Goal: Task Accomplishment & Management: Manage account settings

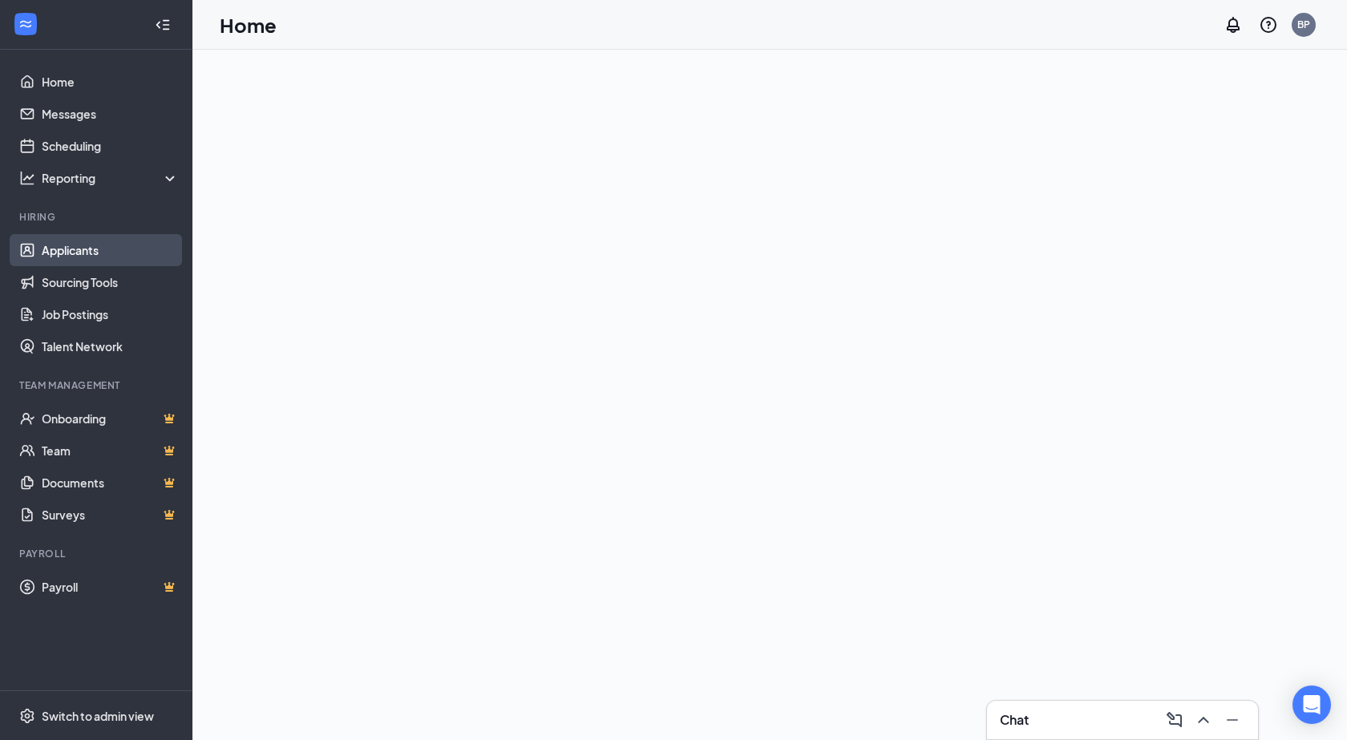
click at [67, 253] on link "Applicants" at bounding box center [110, 250] width 137 height 32
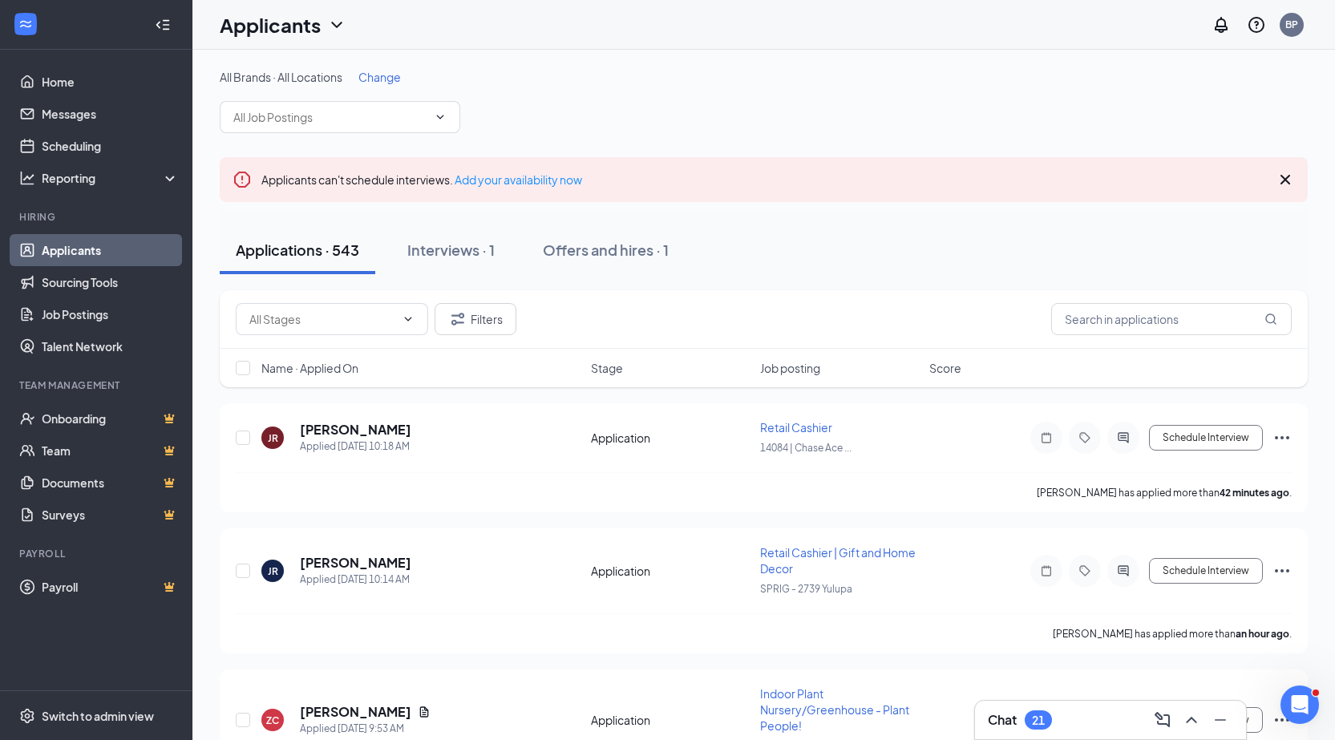
click at [392, 73] on span "Change" at bounding box center [379, 77] width 42 height 14
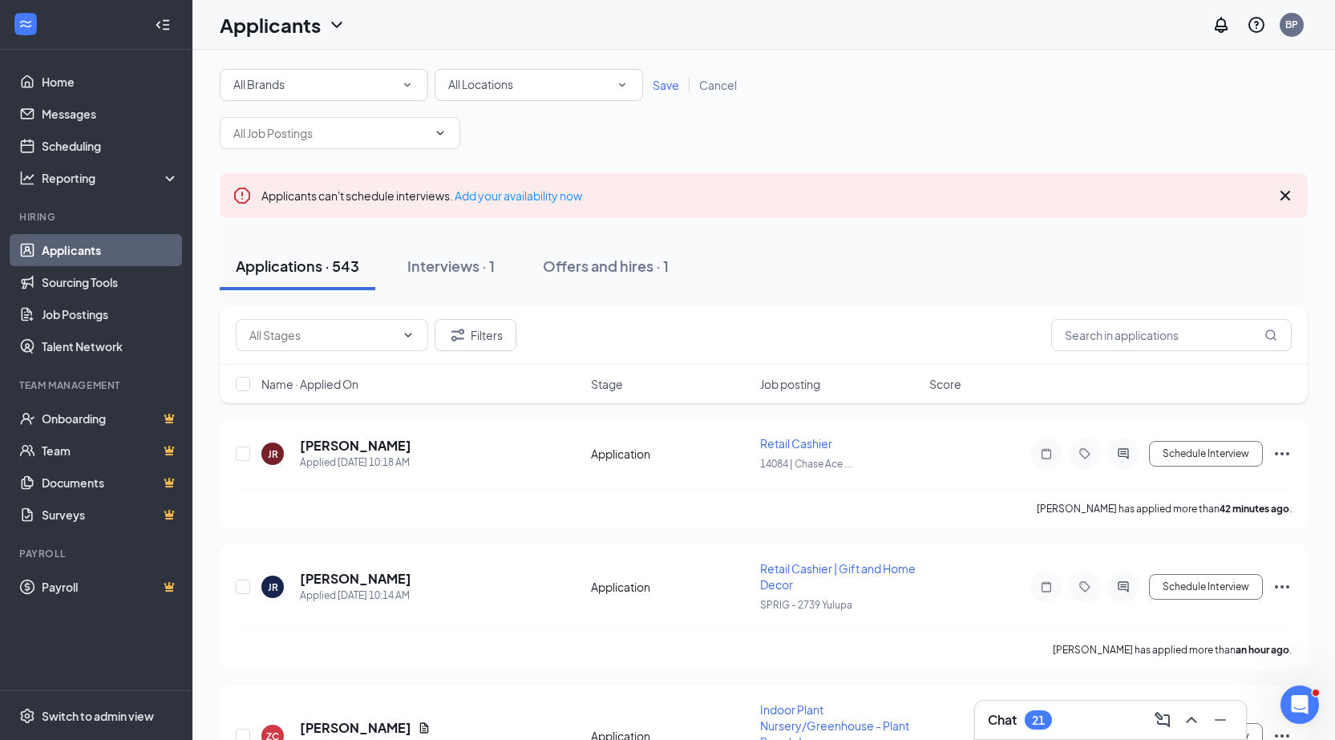
click at [376, 88] on div "All Brands" at bounding box center [323, 84] width 181 height 19
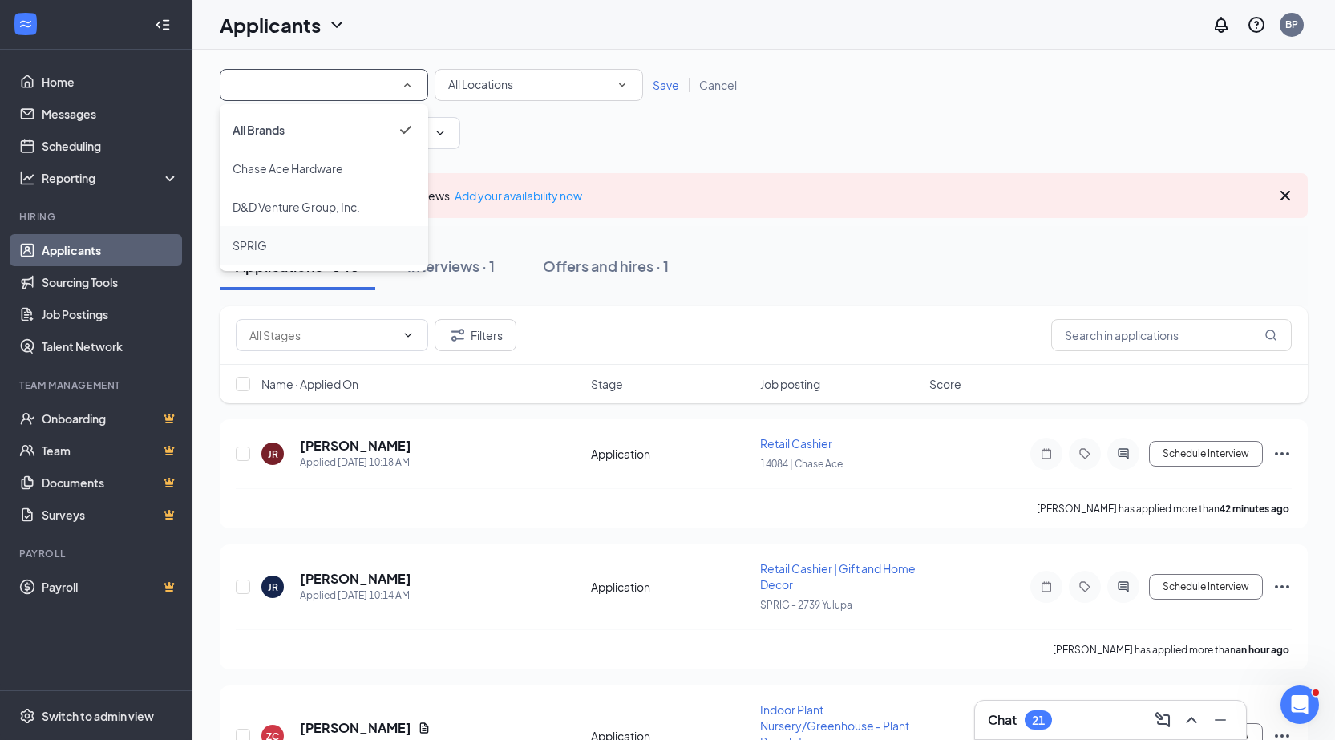
click at [253, 244] on span "SPRIG" at bounding box center [249, 245] width 34 height 14
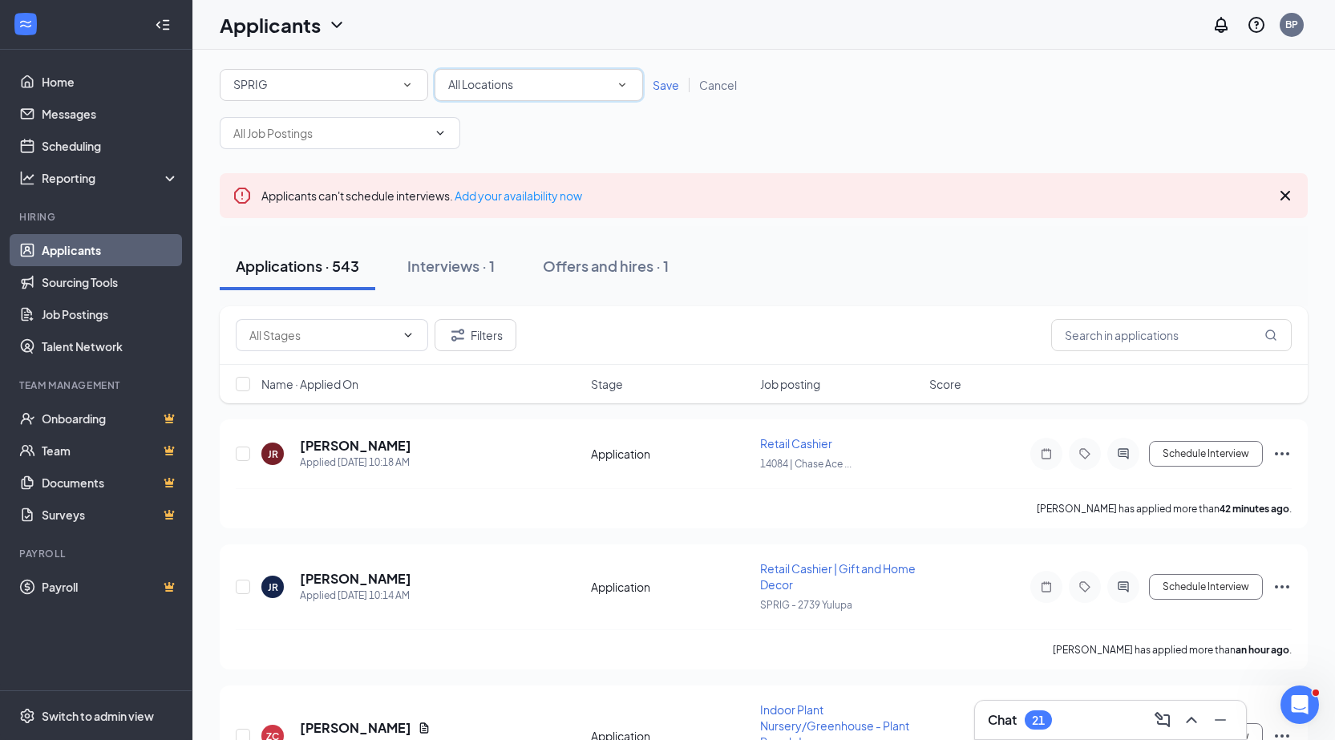
click at [481, 81] on span "All Locations" at bounding box center [480, 84] width 65 height 14
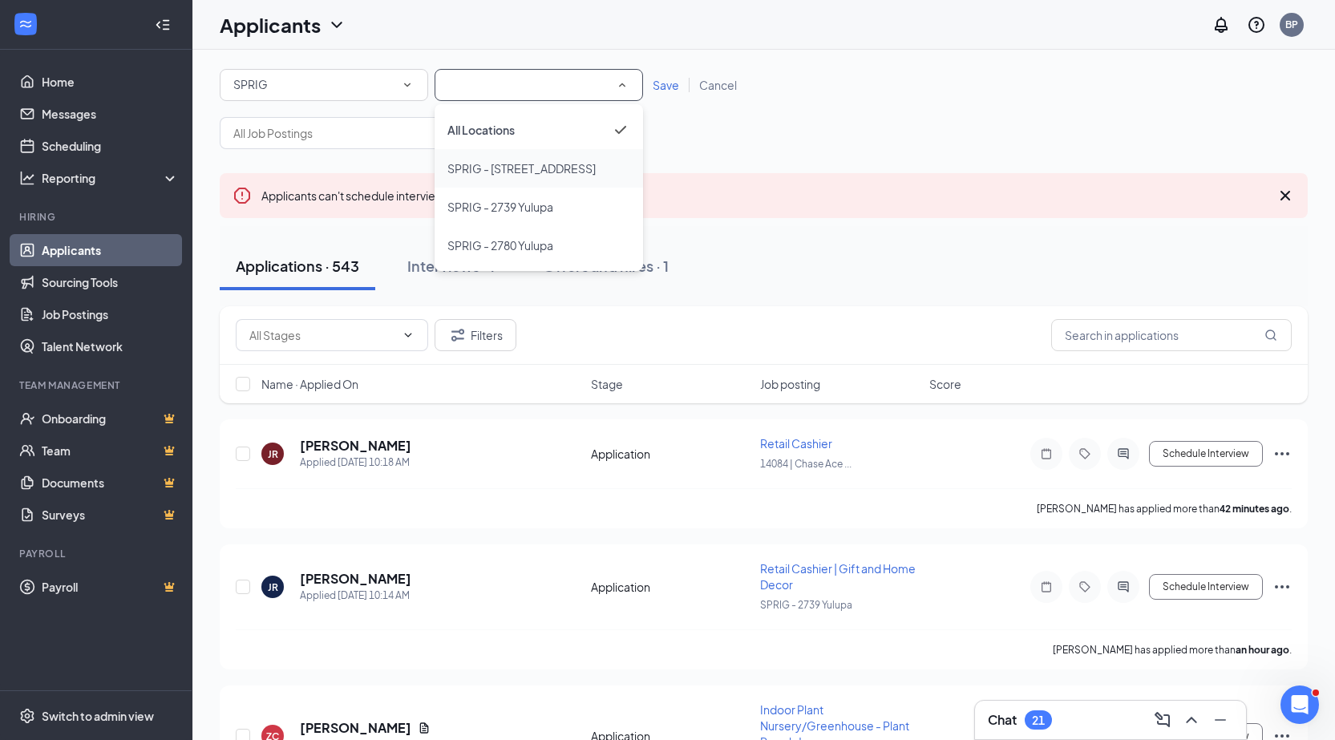
click at [480, 166] on span "SPRIG - [STREET_ADDRESS]" at bounding box center [521, 168] width 148 height 14
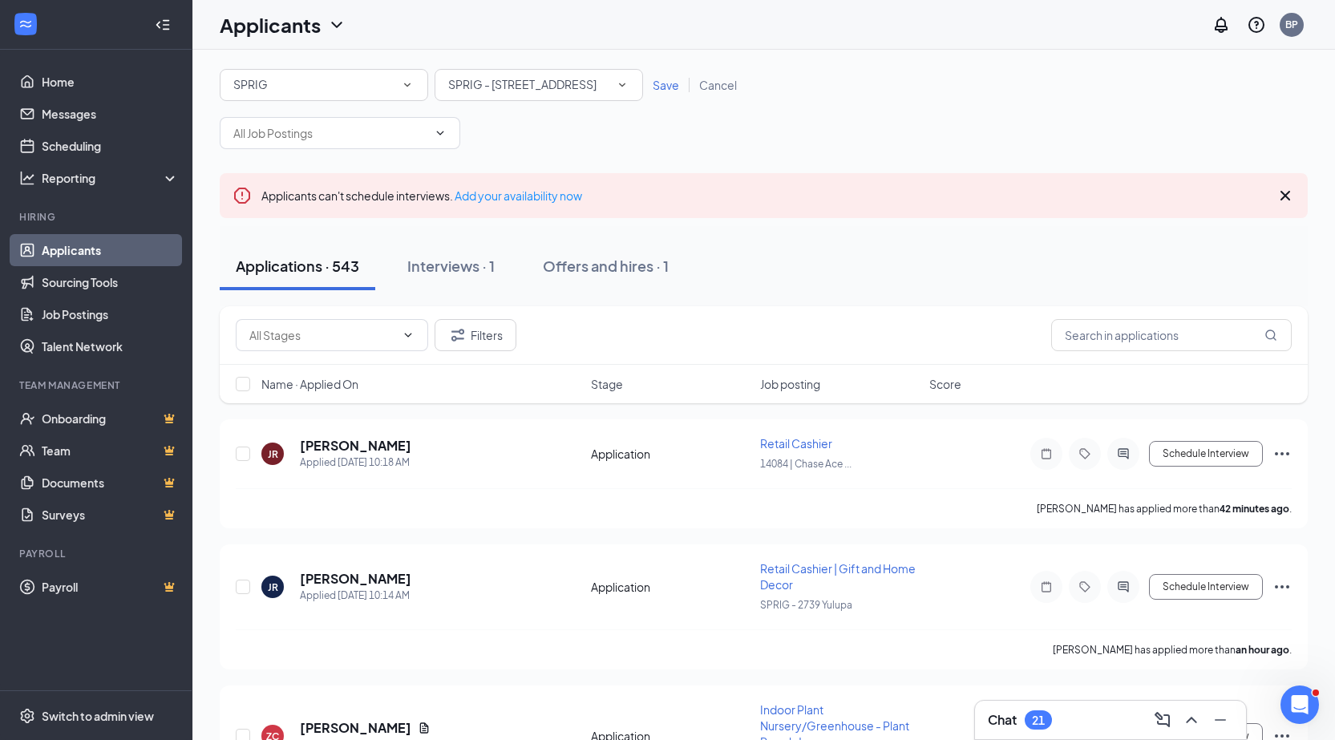
click at [652, 88] on link "Save" at bounding box center [666, 85] width 46 height 14
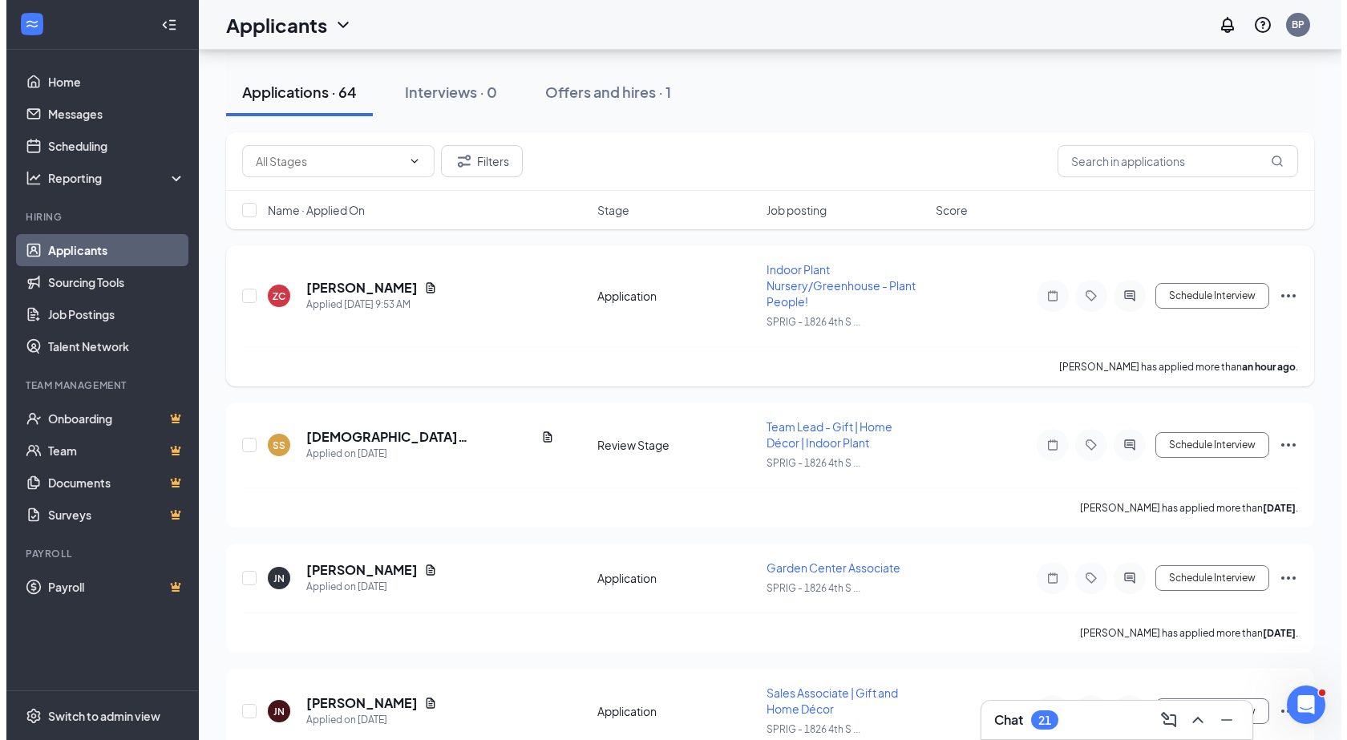
scroll to position [160, 0]
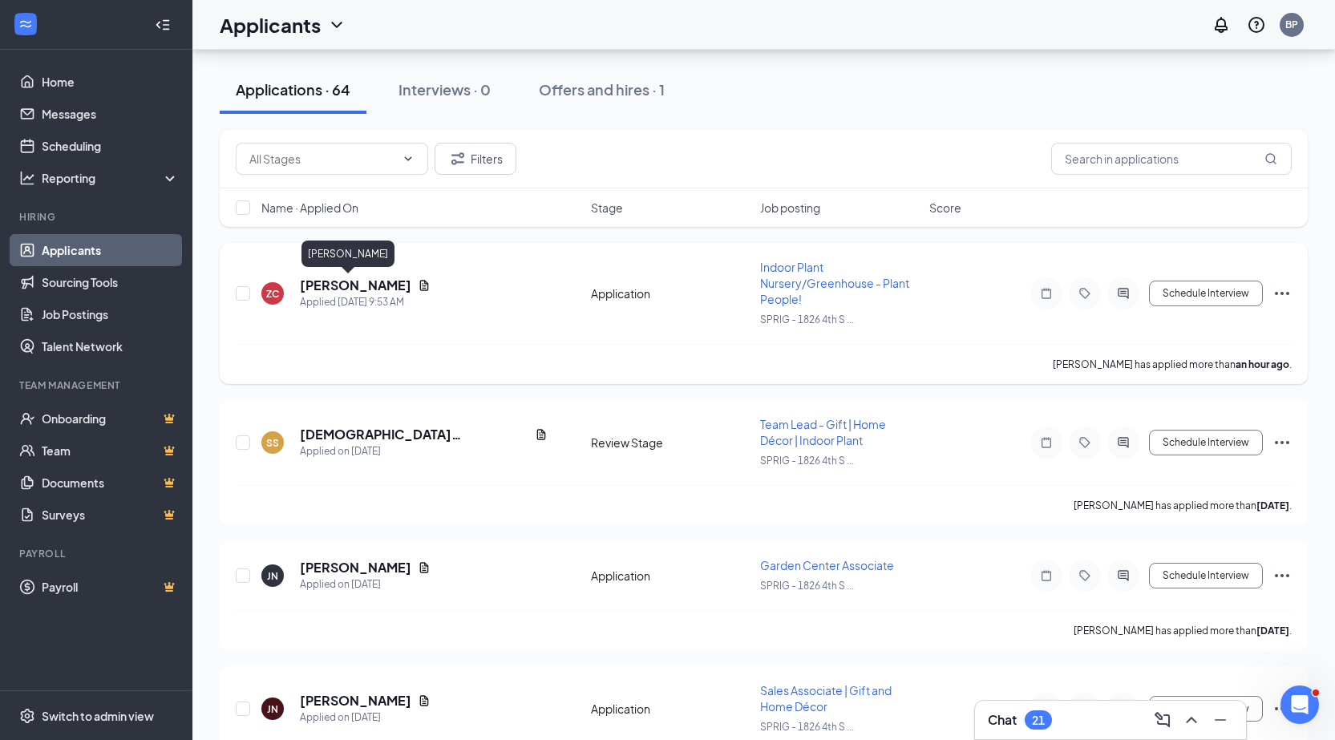
click at [306, 289] on h5 "[PERSON_NAME]" at bounding box center [355, 286] width 111 height 18
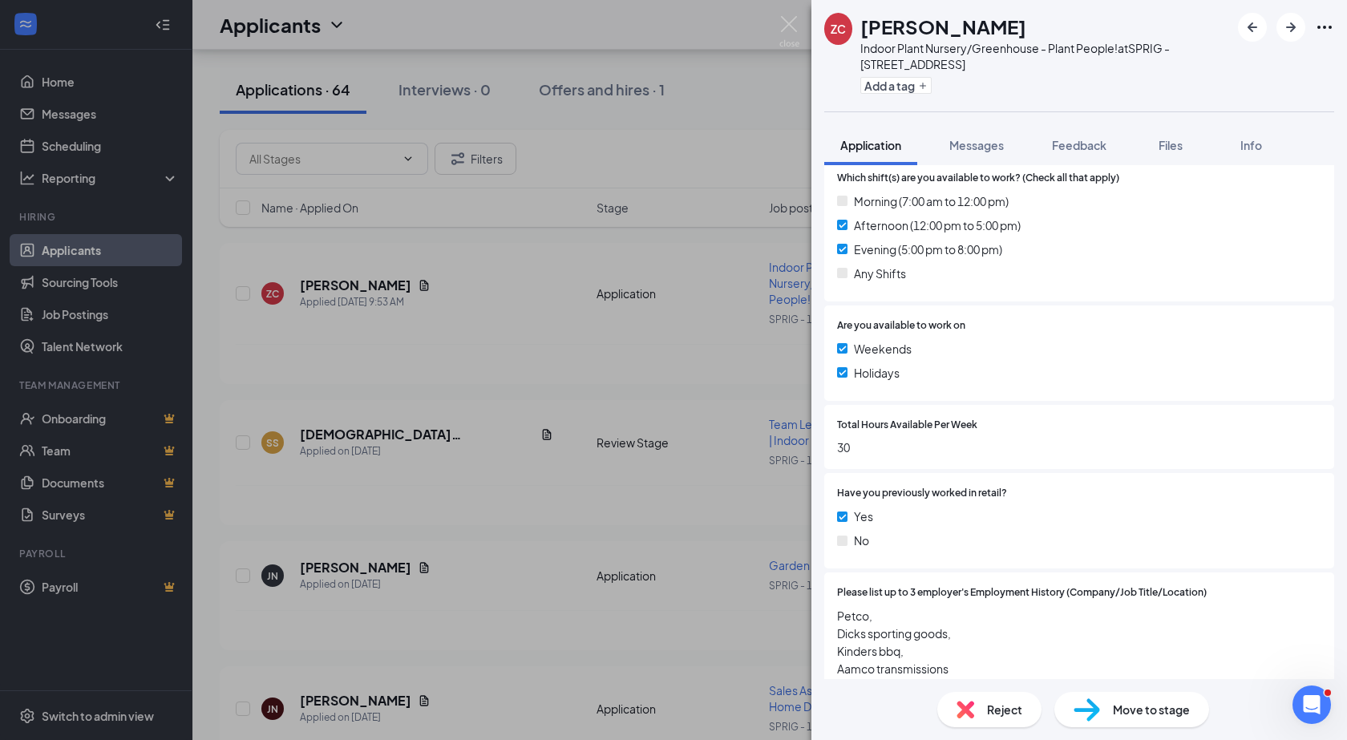
scroll to position [641, 0]
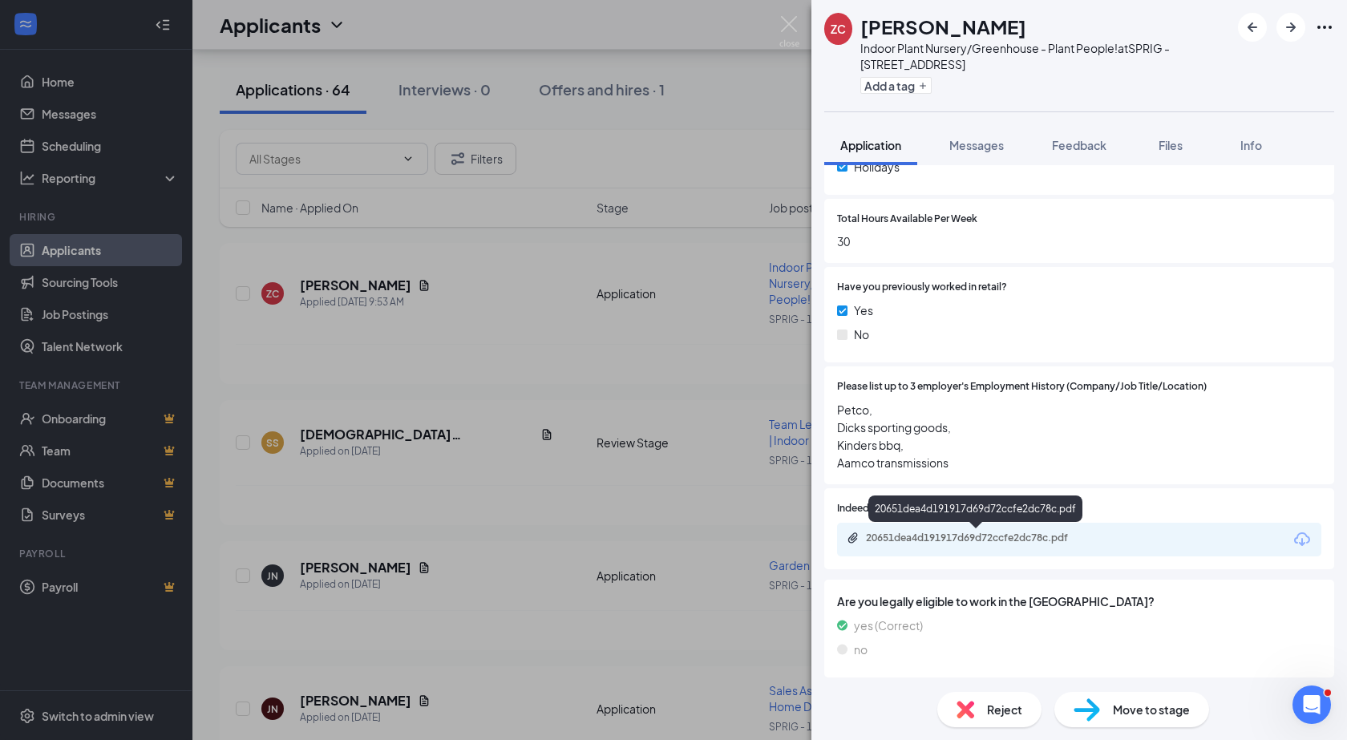
click at [984, 535] on div "20651dea4d191917d69d72ccfe2dc78c.pdf" at bounding box center [978, 538] width 224 height 13
click at [792, 23] on img at bounding box center [789, 31] width 20 height 31
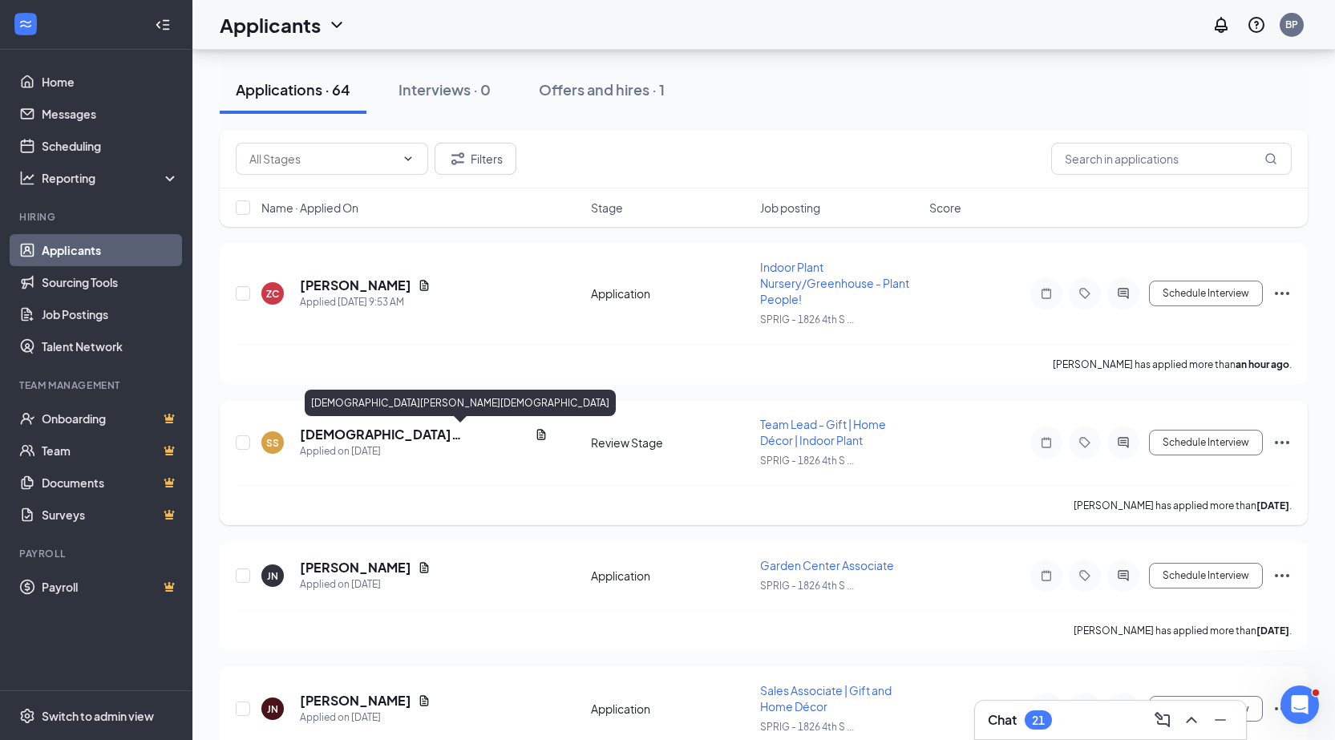
click at [323, 434] on h5 "[DEMOGRAPHIC_DATA][PERSON_NAME][DEMOGRAPHIC_DATA]" at bounding box center [414, 435] width 228 height 18
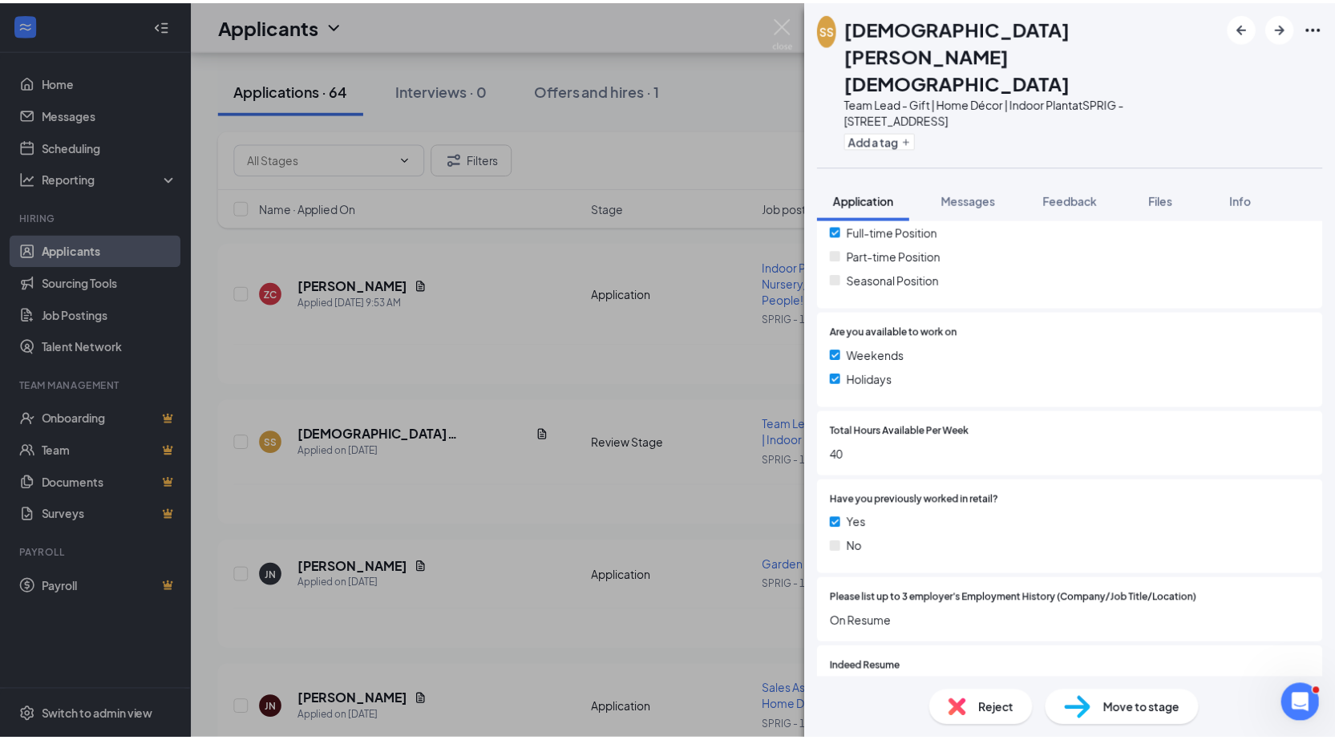
scroll to position [481, 0]
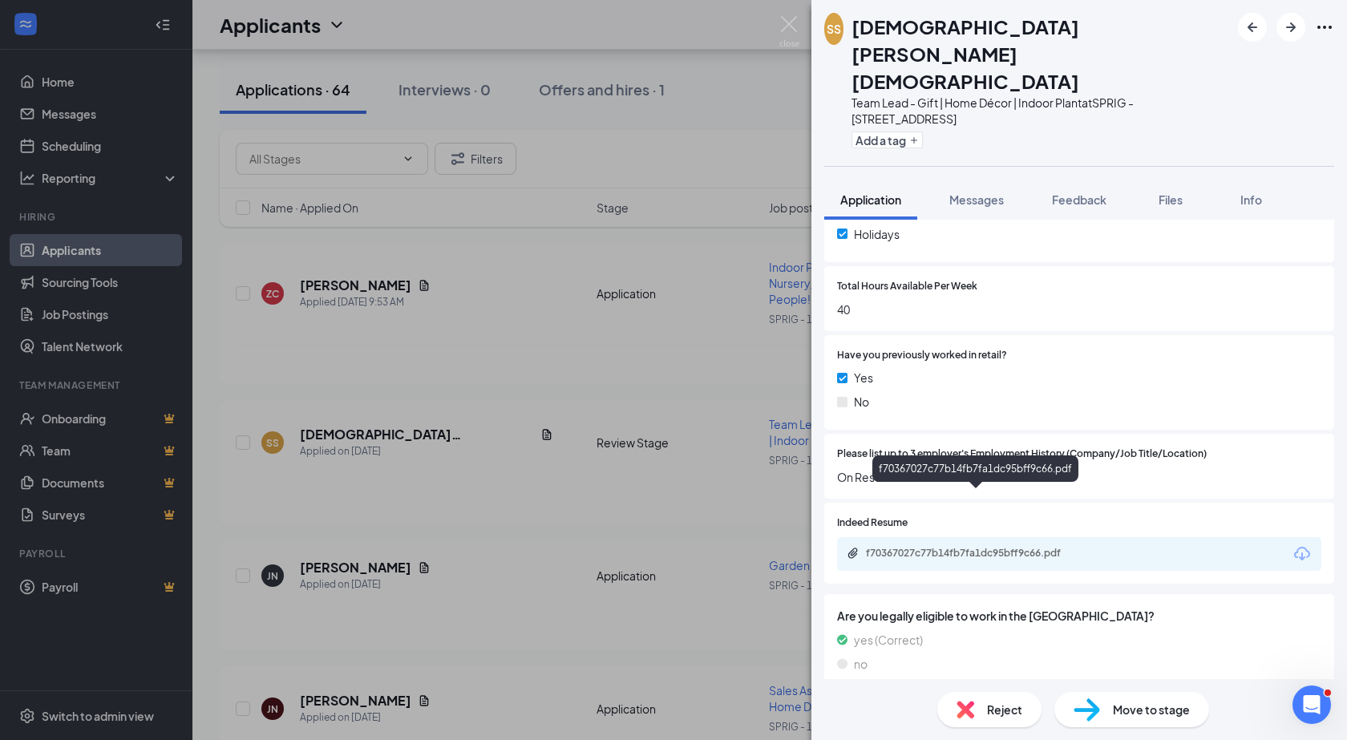
click at [1030, 547] on div "f70367027c77b14fb7fa1dc95bff9c66.pdf" at bounding box center [978, 553] width 224 height 13
click at [790, 26] on img at bounding box center [789, 31] width 20 height 31
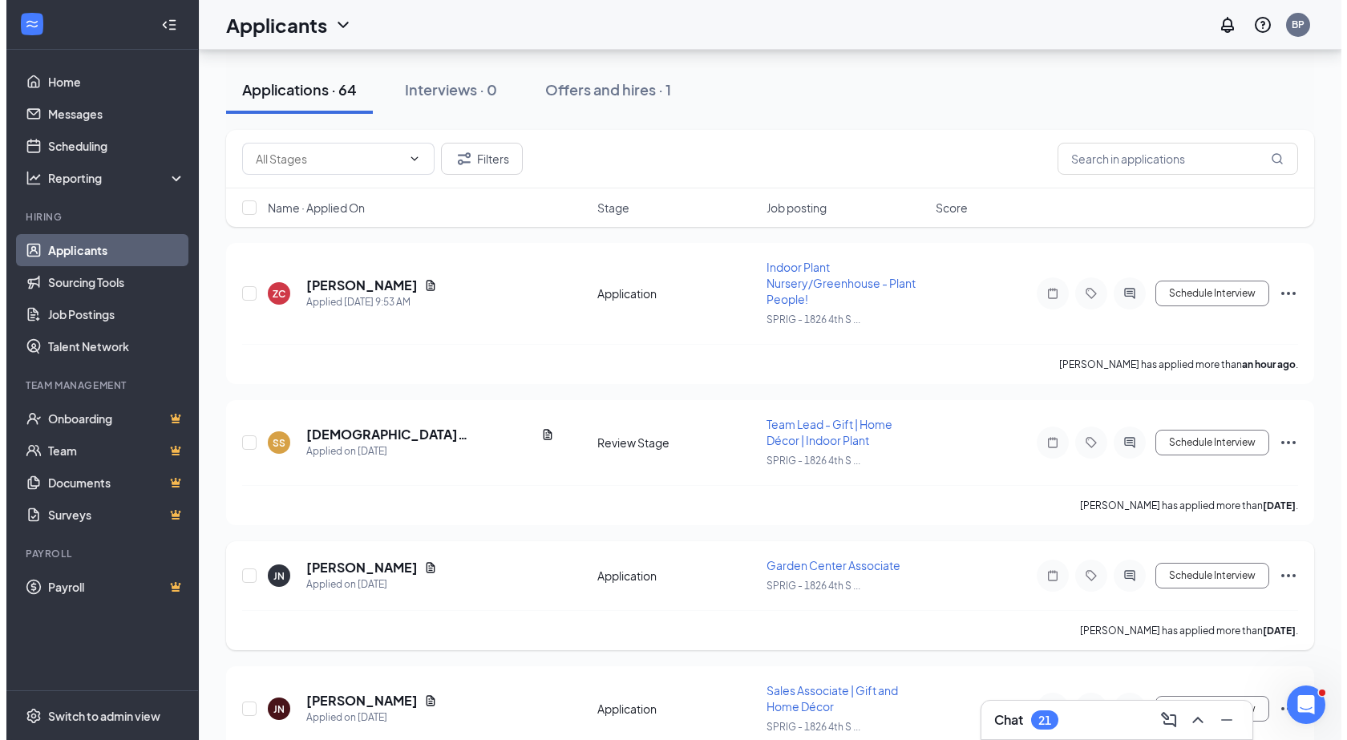
scroll to position [401, 0]
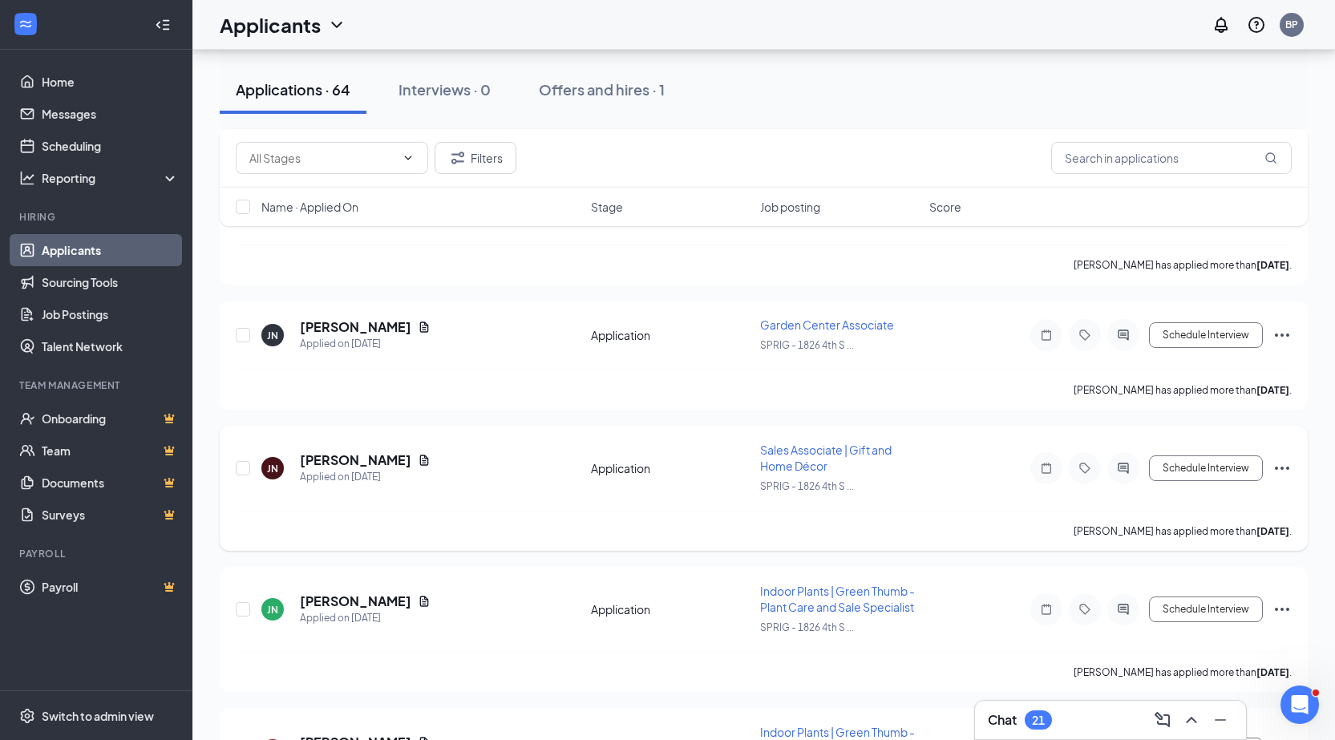
click at [353, 462] on h5 "[PERSON_NAME]" at bounding box center [355, 460] width 111 height 18
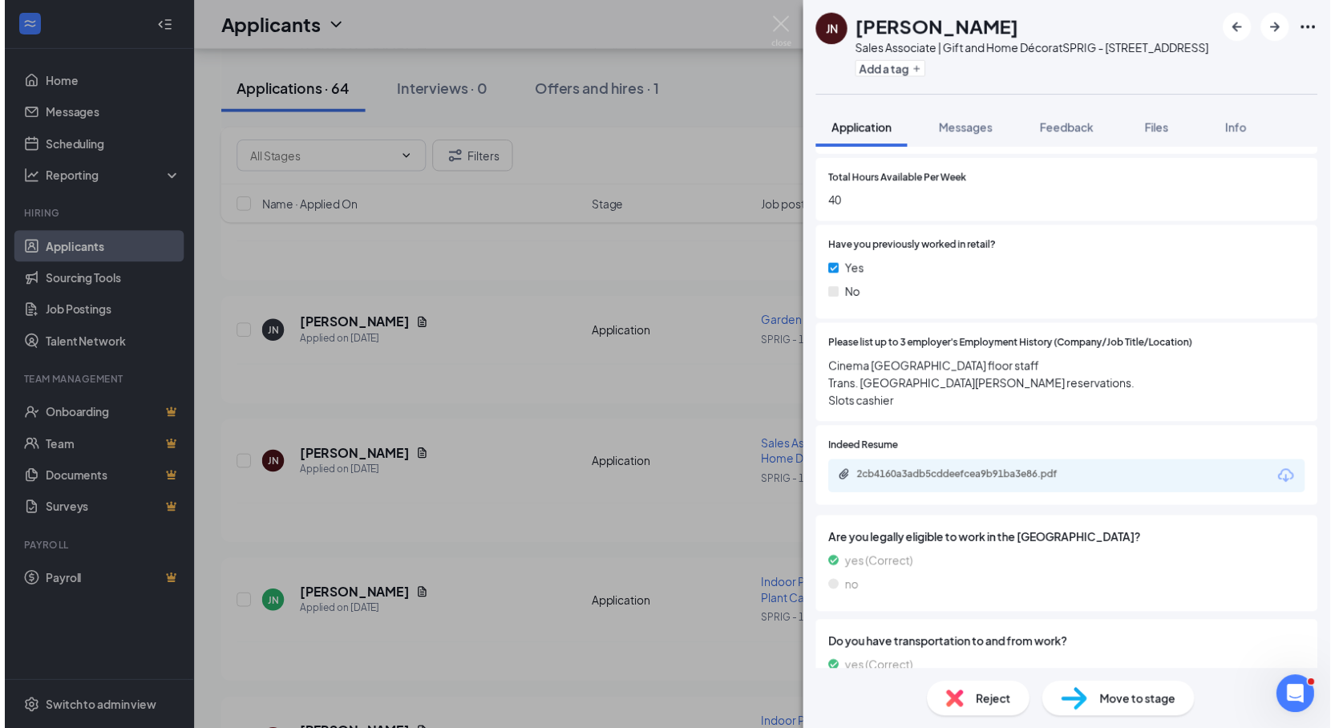
scroll to position [722, 0]
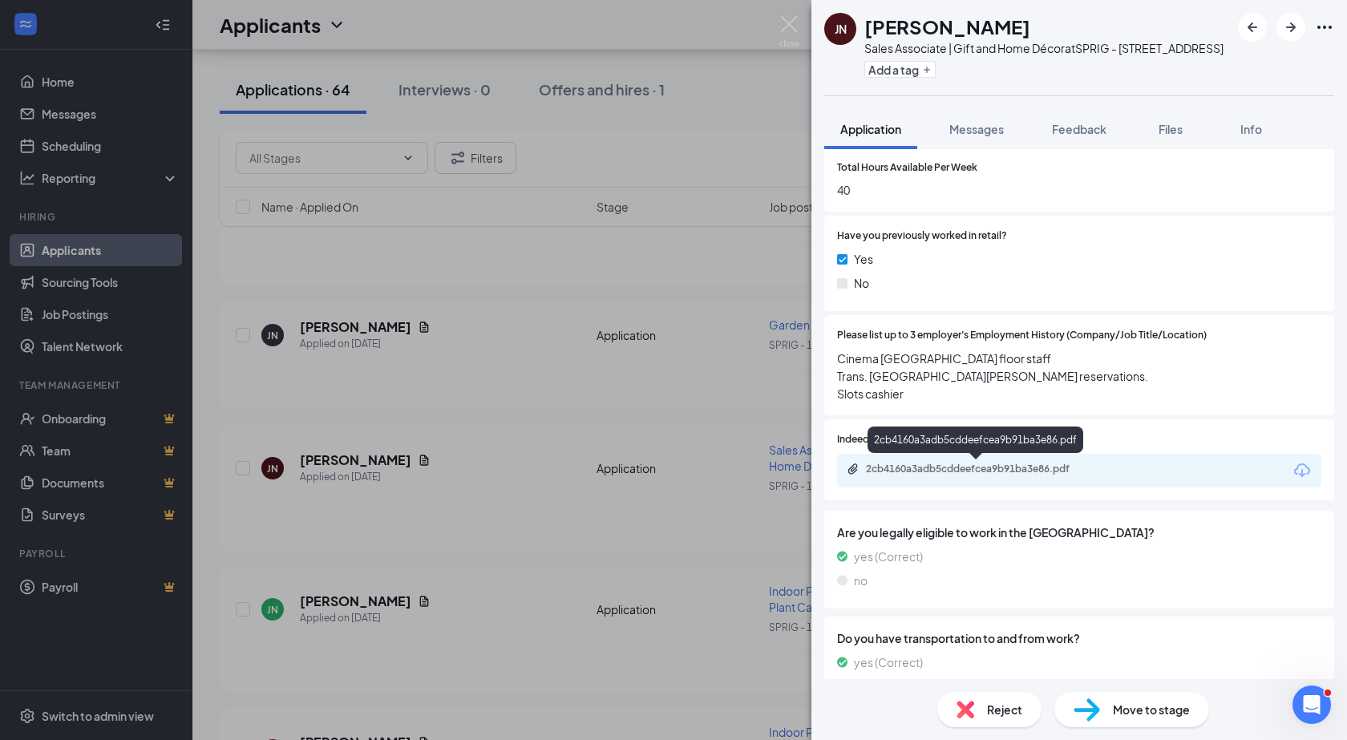
click at [918, 476] on div "2cb4160a3adb5cddeefcea9b91ba3e86.pdf" at bounding box center [977, 470] width 260 height 15
click at [790, 23] on img at bounding box center [789, 31] width 20 height 31
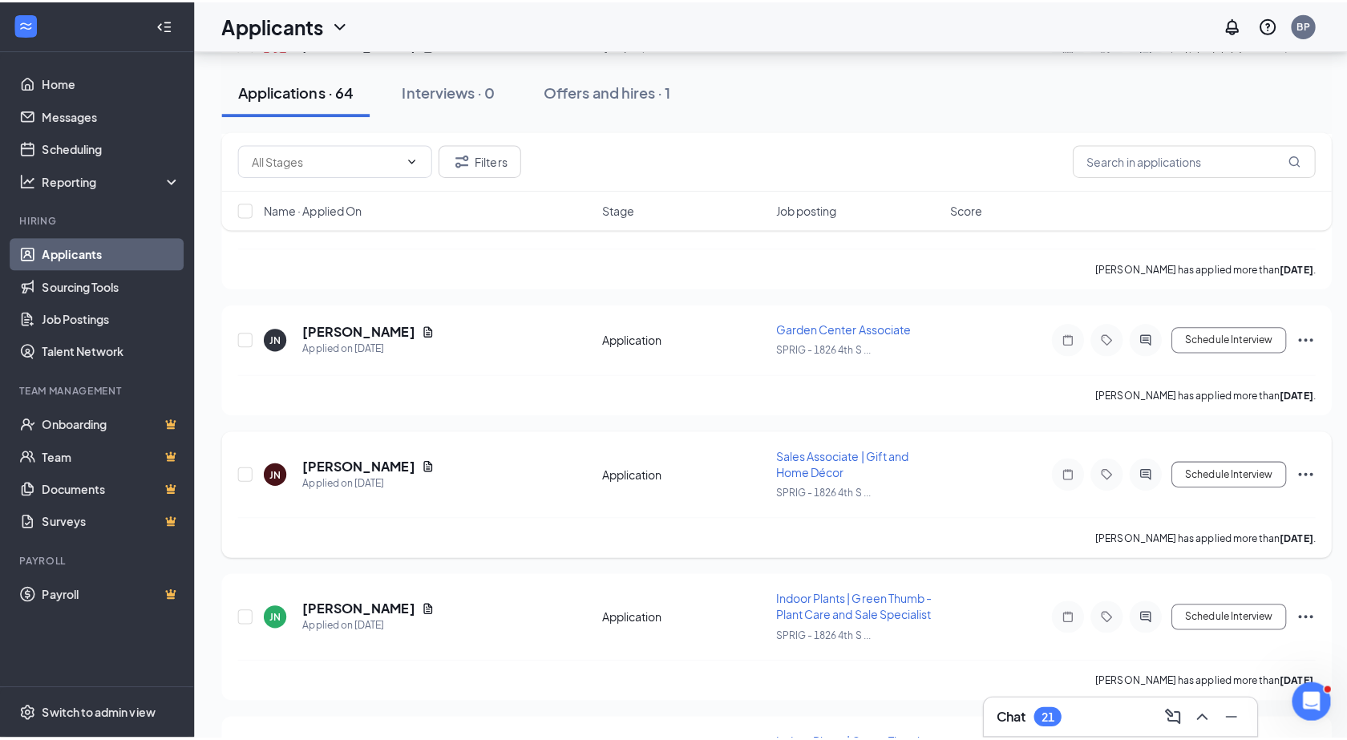
scroll to position [722, 0]
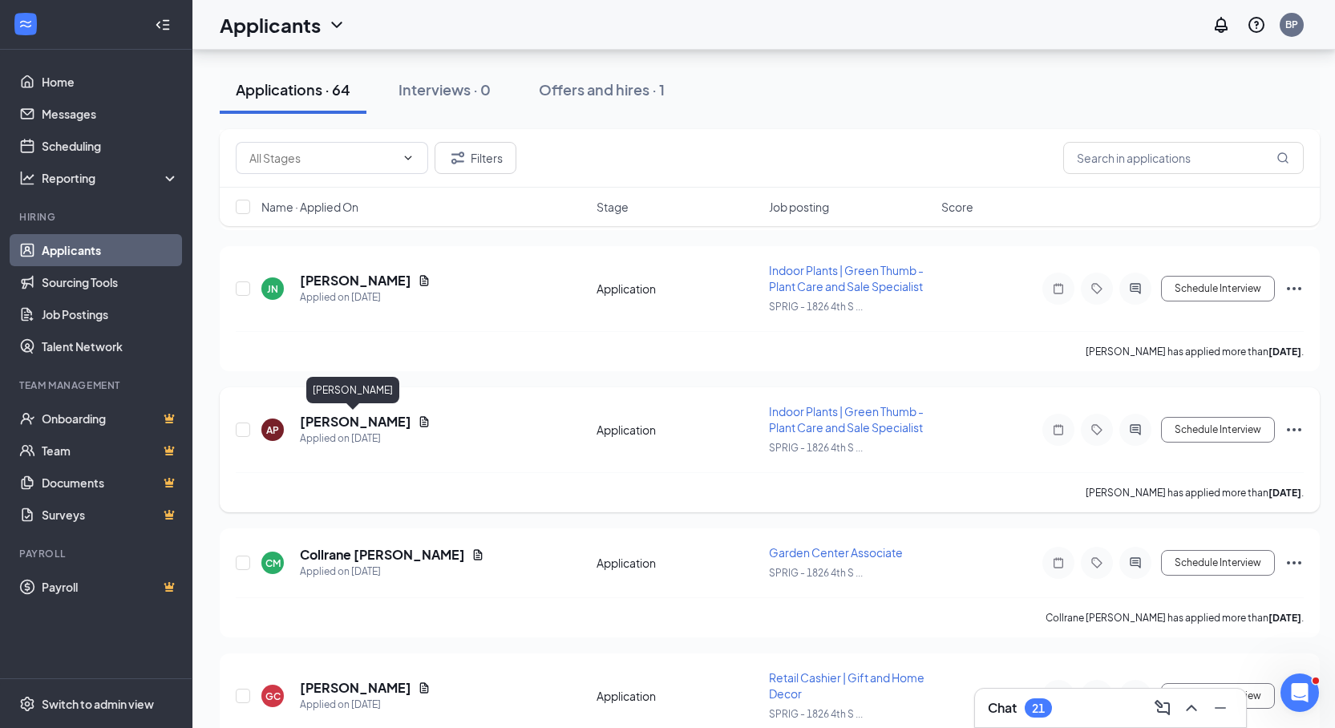
click at [367, 426] on h5 "[PERSON_NAME]" at bounding box center [355, 422] width 111 height 18
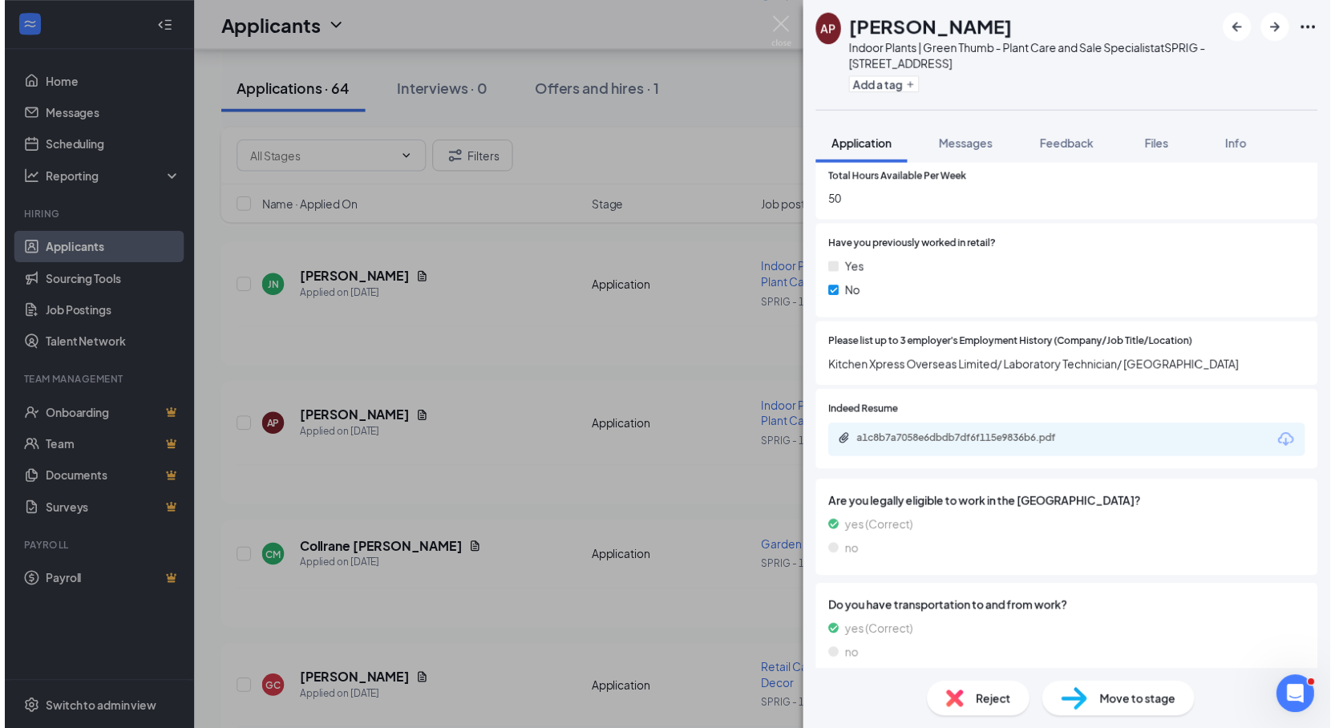
scroll to position [802, 0]
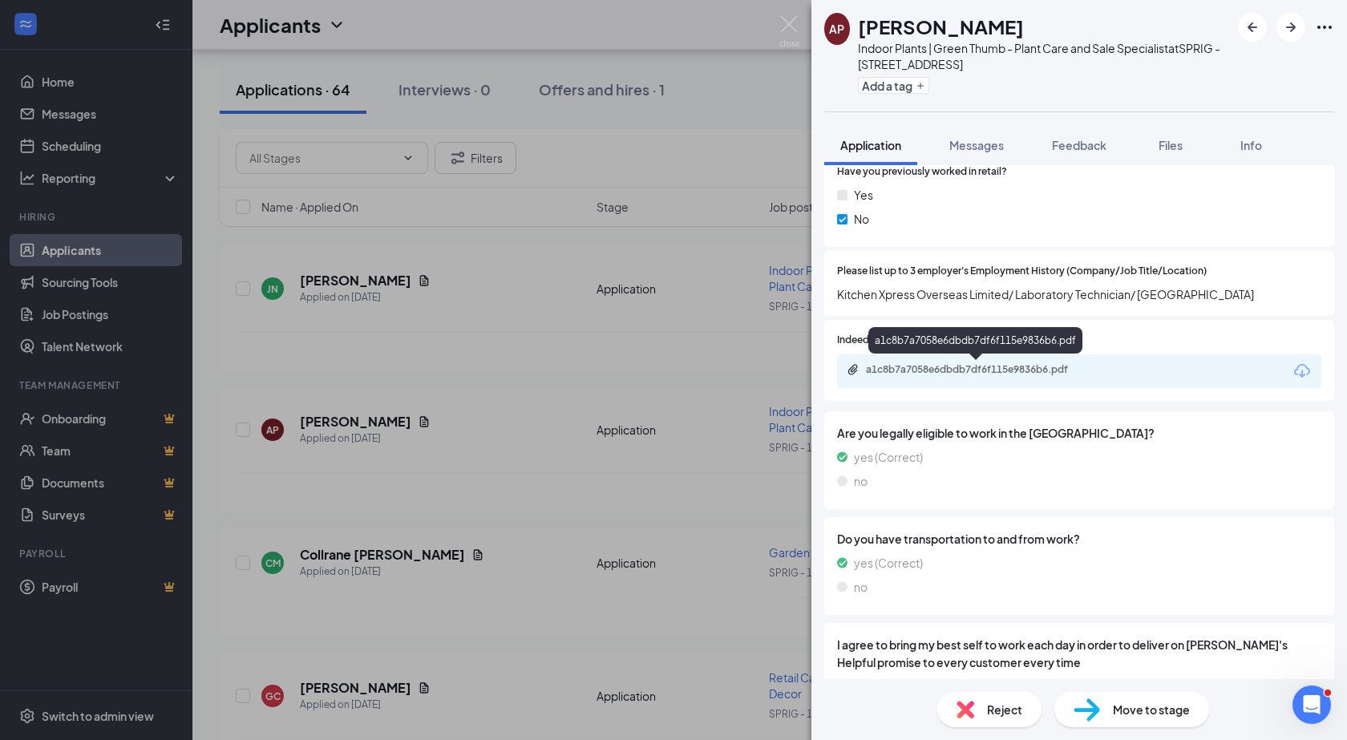
click at [948, 372] on div "a1c8b7a7058e6dbdb7df6f115e9836b6.pdf" at bounding box center [978, 369] width 224 height 13
click at [786, 28] on img at bounding box center [789, 31] width 20 height 31
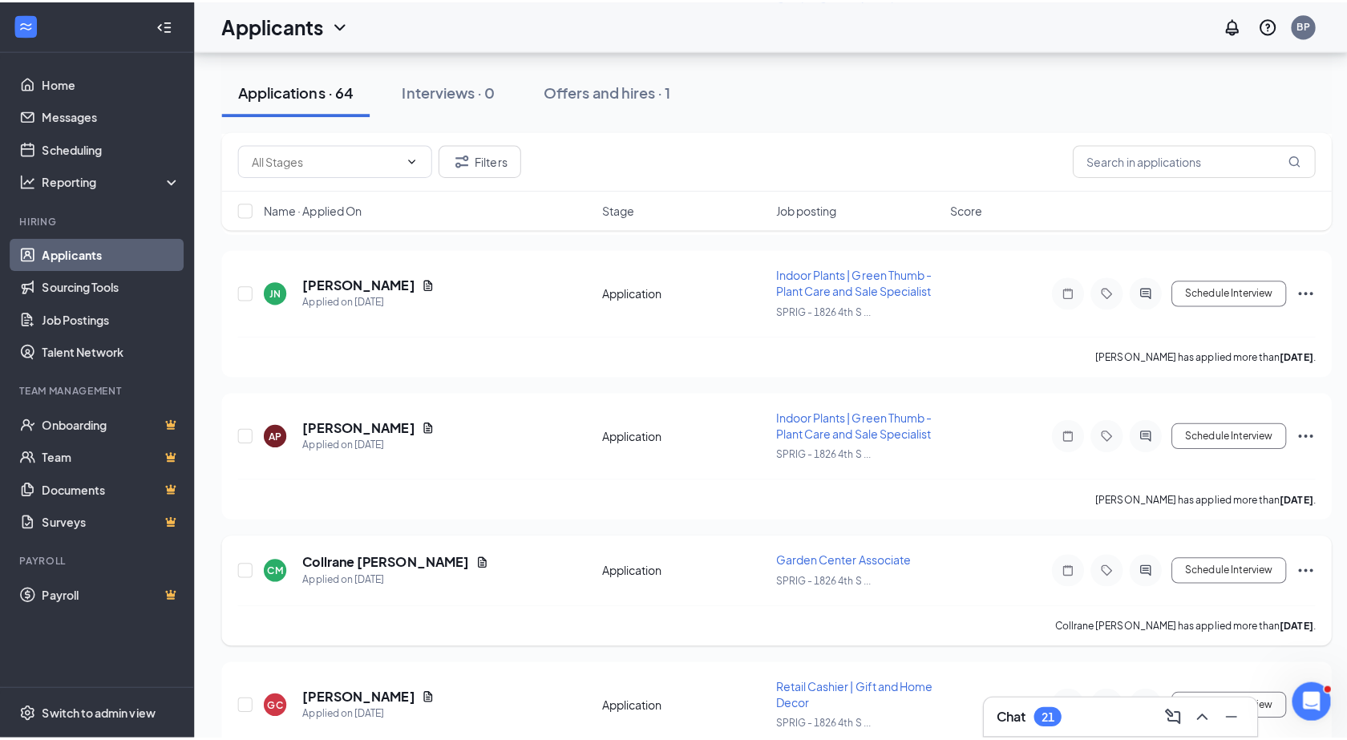
scroll to position [882, 0]
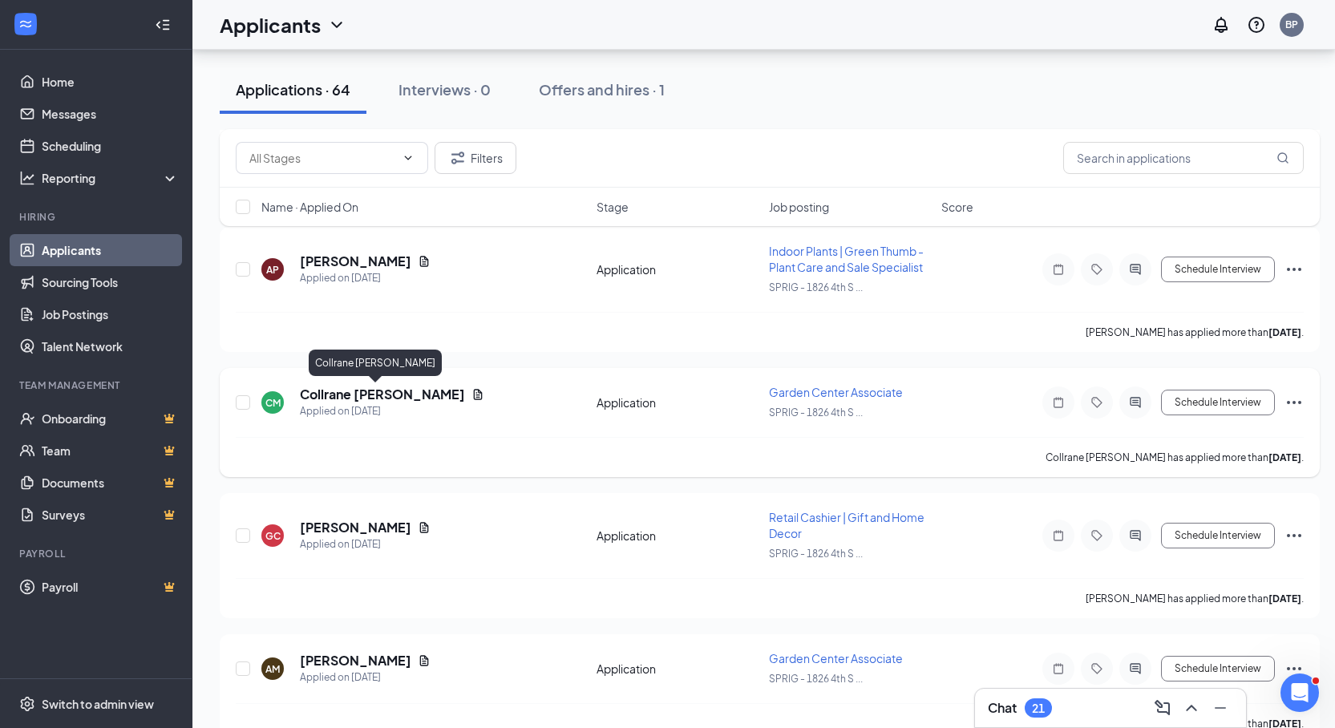
click at [354, 402] on h5 "Collrane [PERSON_NAME]" at bounding box center [382, 395] width 165 height 18
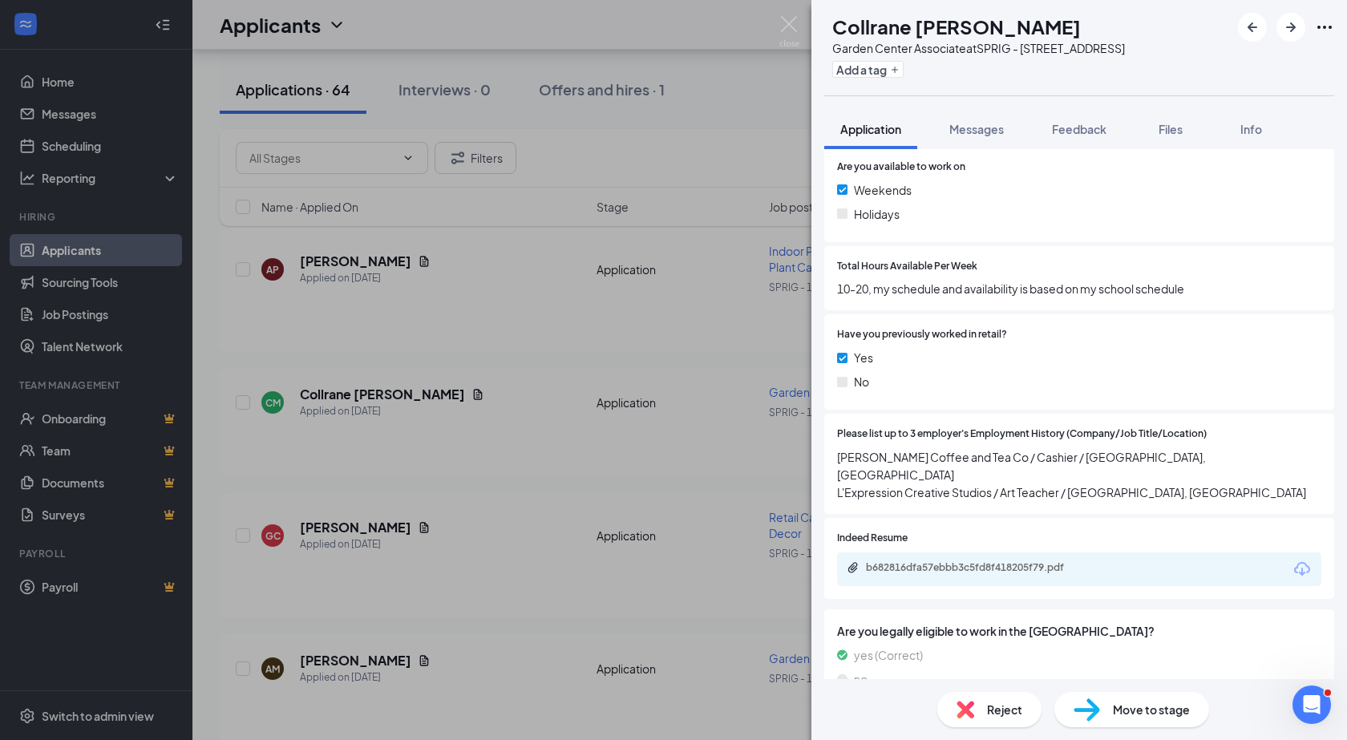
scroll to position [641, 0]
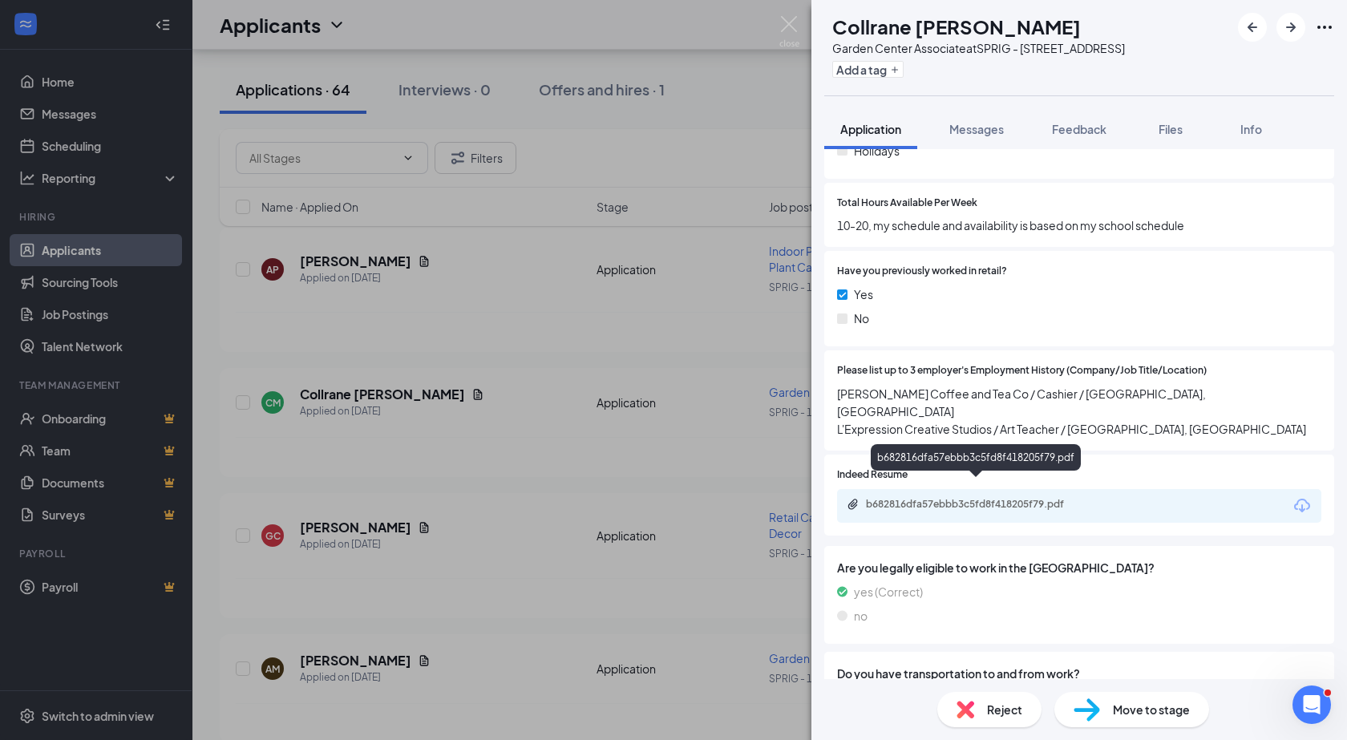
click at [996, 498] on div "b682816dfa57ebbb3c5fd8f418205f79.pdf" at bounding box center [978, 504] width 224 height 13
drag, startPoint x: 789, startPoint y: 26, endPoint x: 667, endPoint y: 179, distance: 195.7
click at [789, 25] on img at bounding box center [789, 31] width 20 height 31
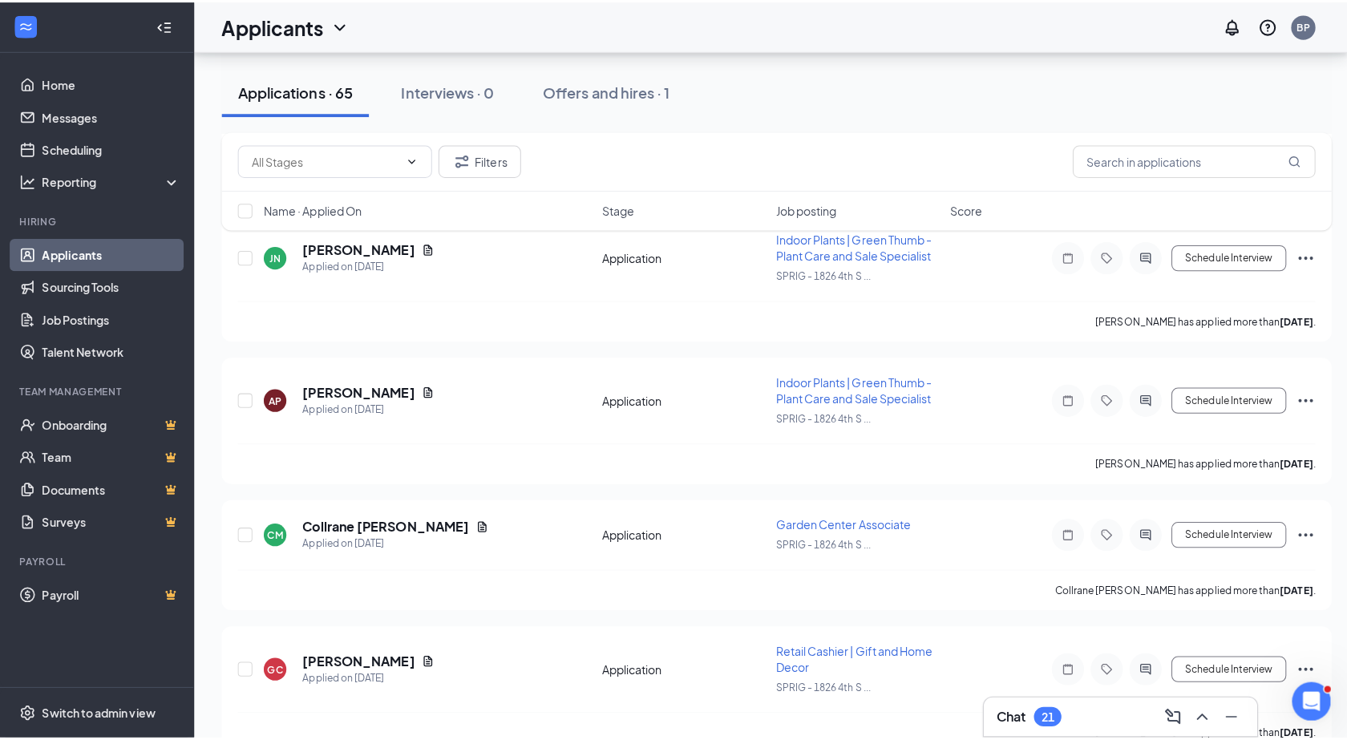
scroll to position [1154, 0]
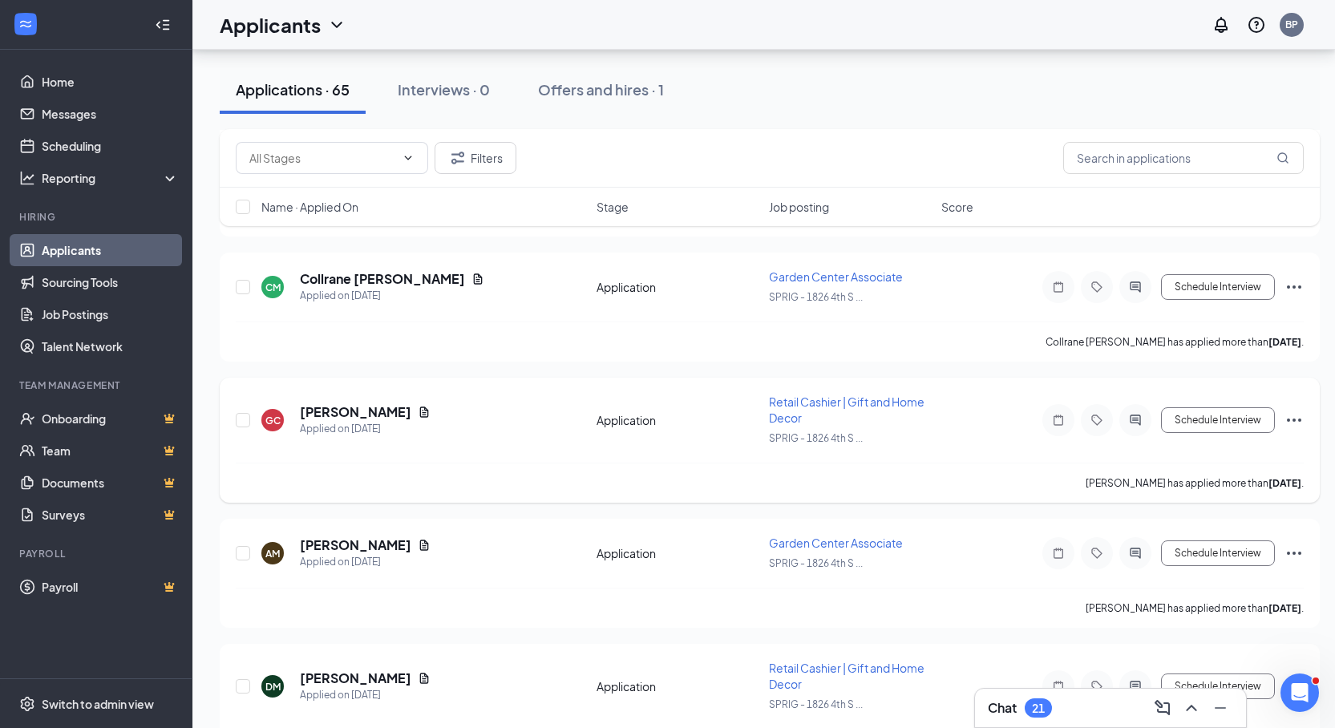
click at [362, 410] on h5 "[PERSON_NAME]" at bounding box center [355, 412] width 111 height 18
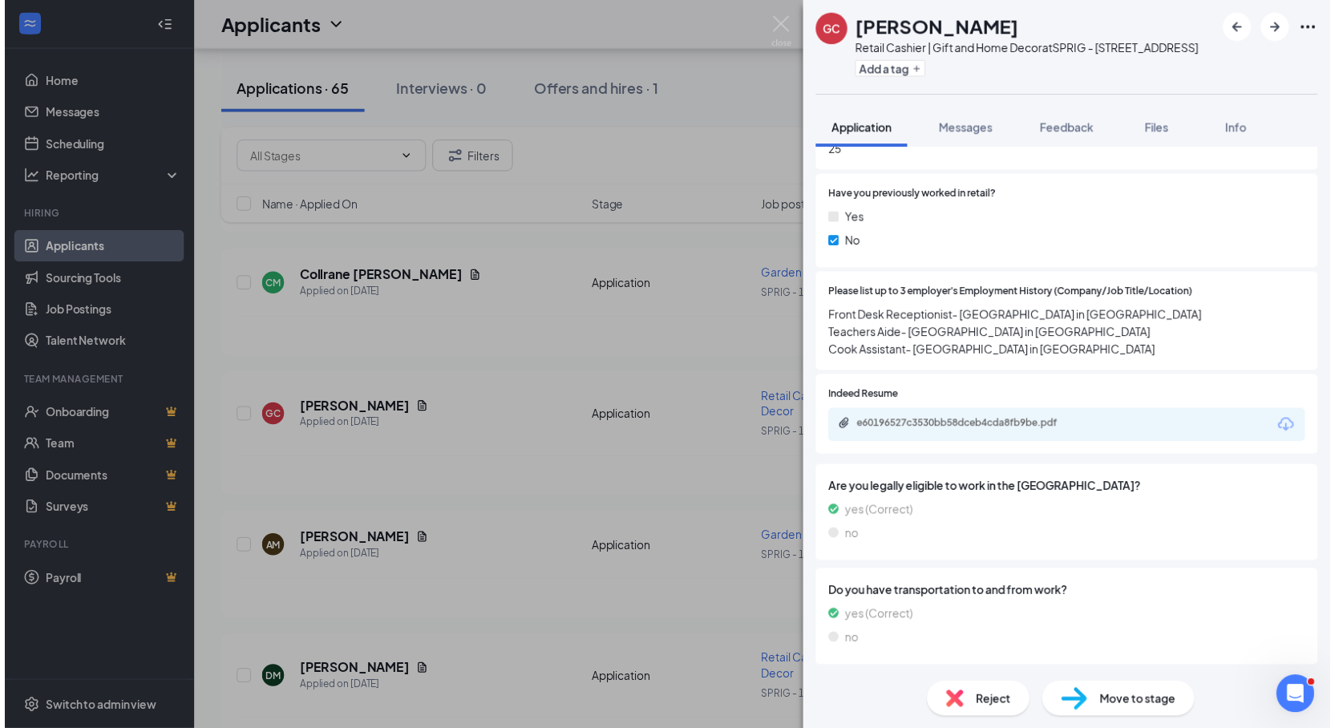
scroll to position [722, 0]
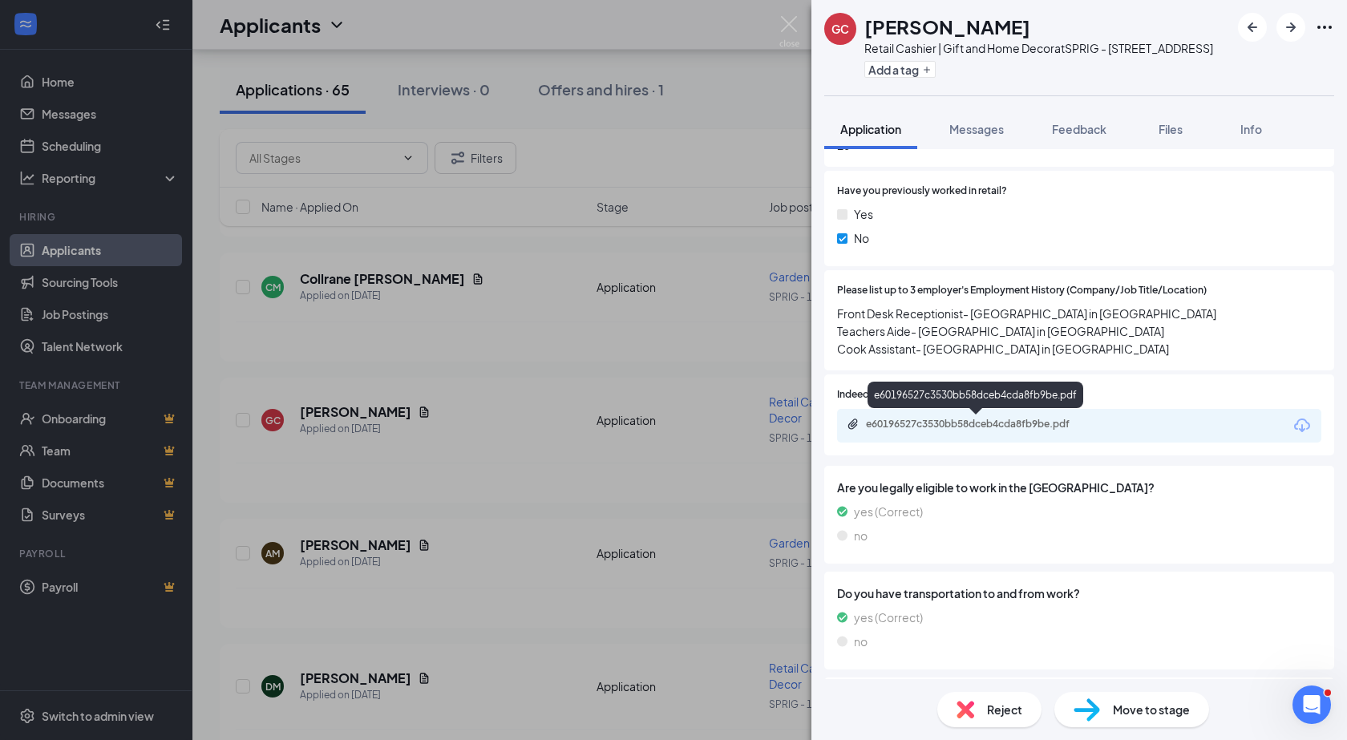
click at [981, 426] on div "e60196527c3530bb58dceb4cda8fb9be.pdf" at bounding box center [978, 424] width 224 height 13
click at [786, 25] on img at bounding box center [789, 31] width 20 height 31
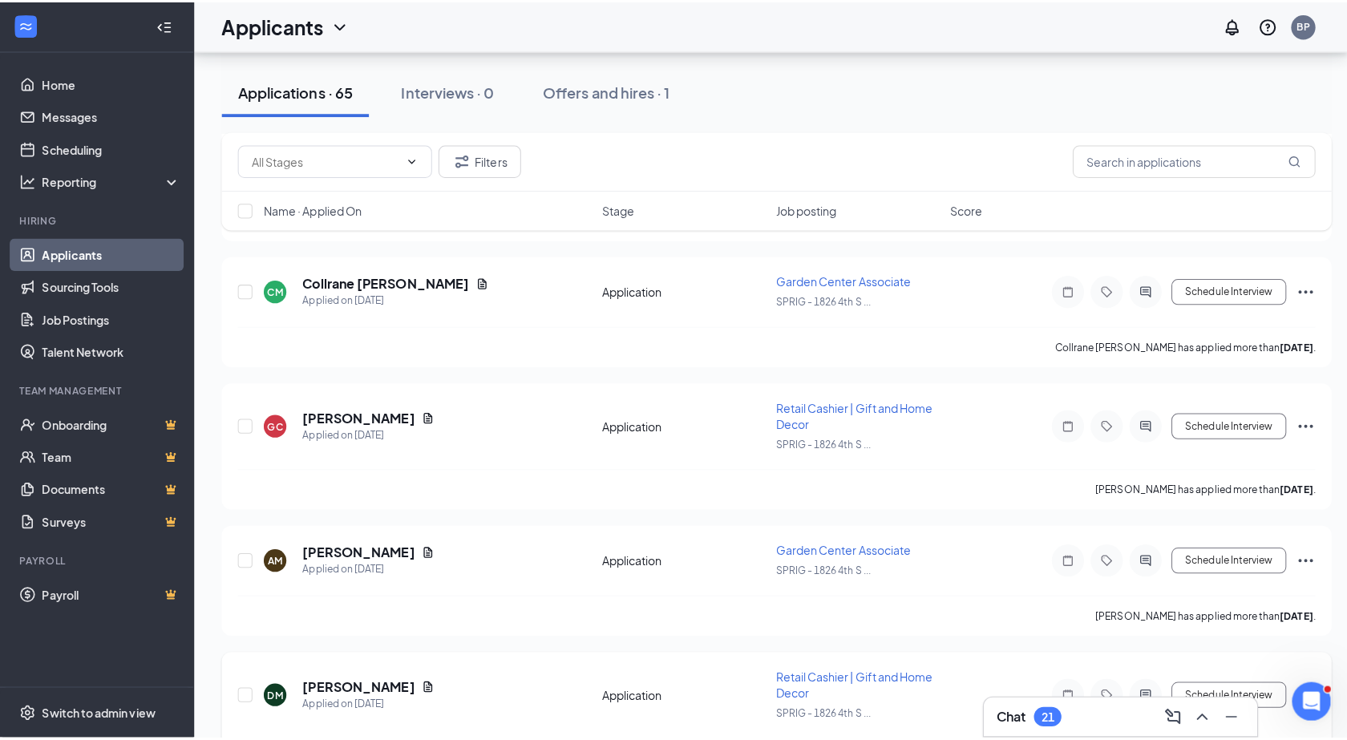
scroll to position [1315, 0]
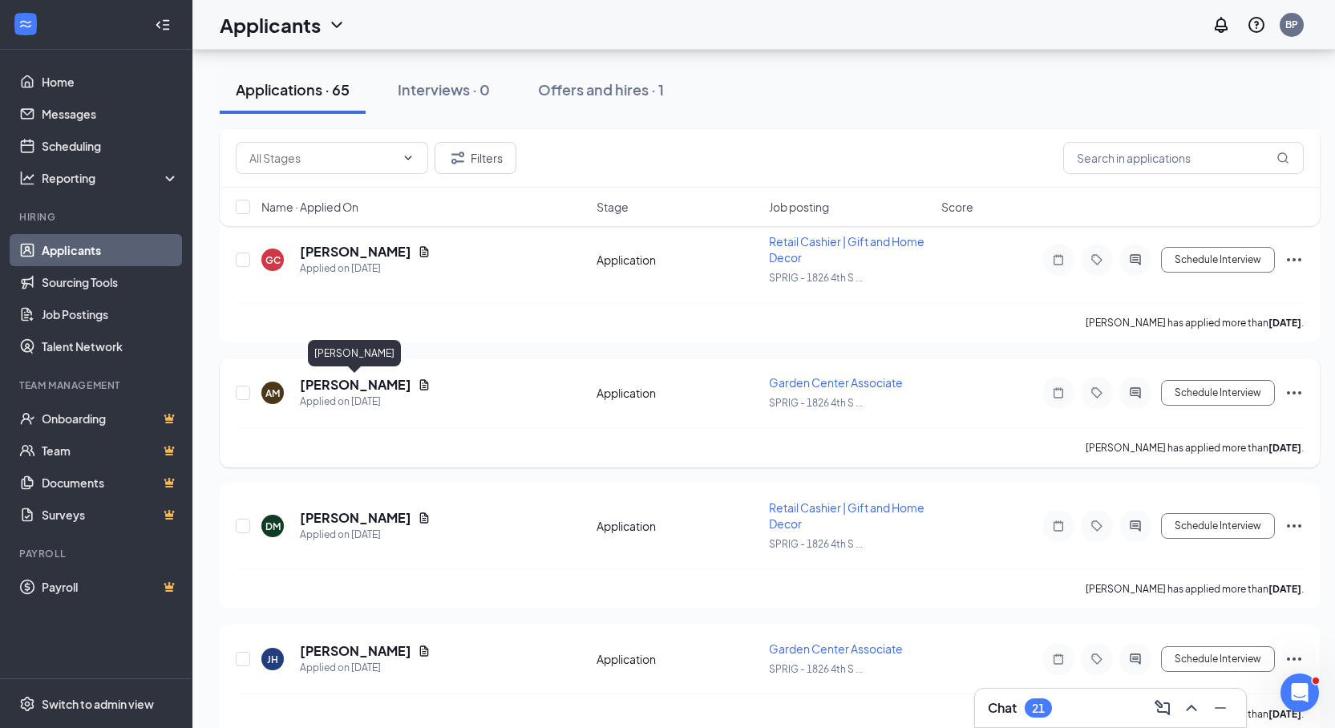
click at [318, 382] on h5 "[PERSON_NAME]" at bounding box center [355, 385] width 111 height 18
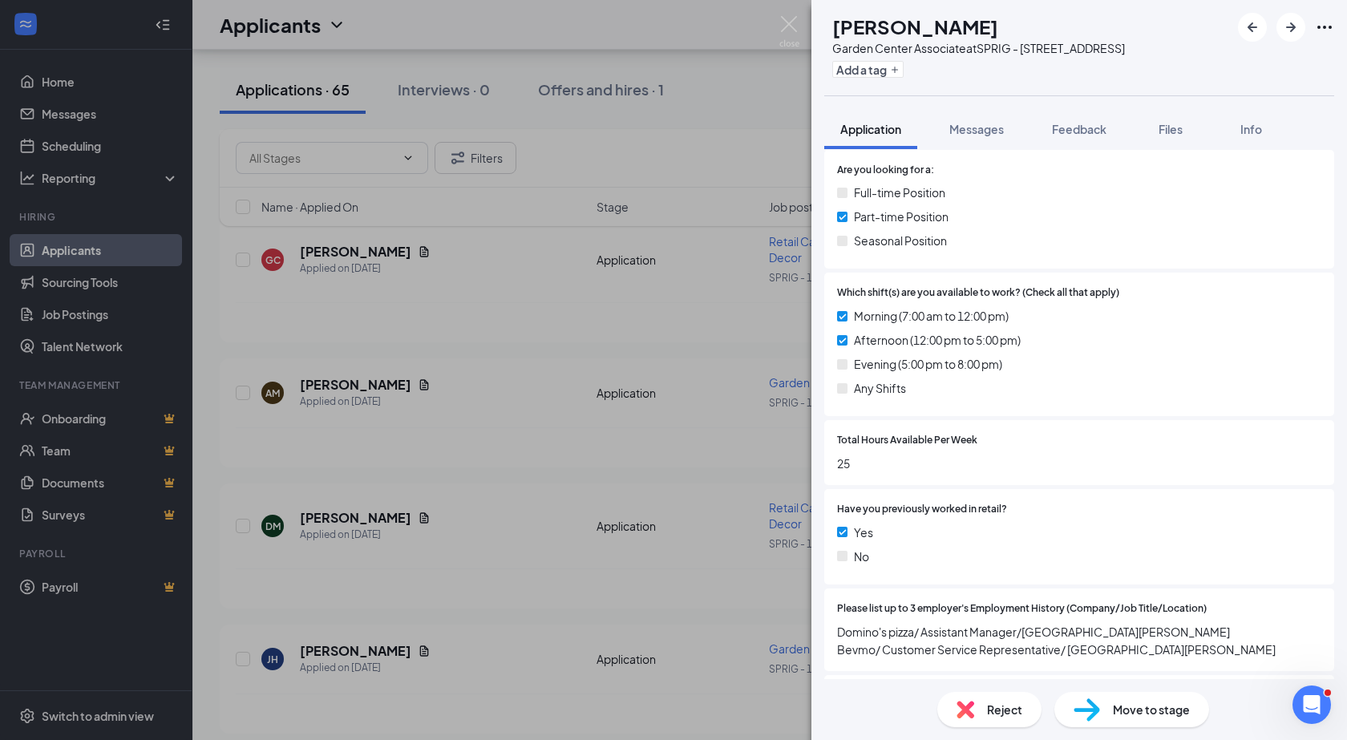
scroll to position [401, 0]
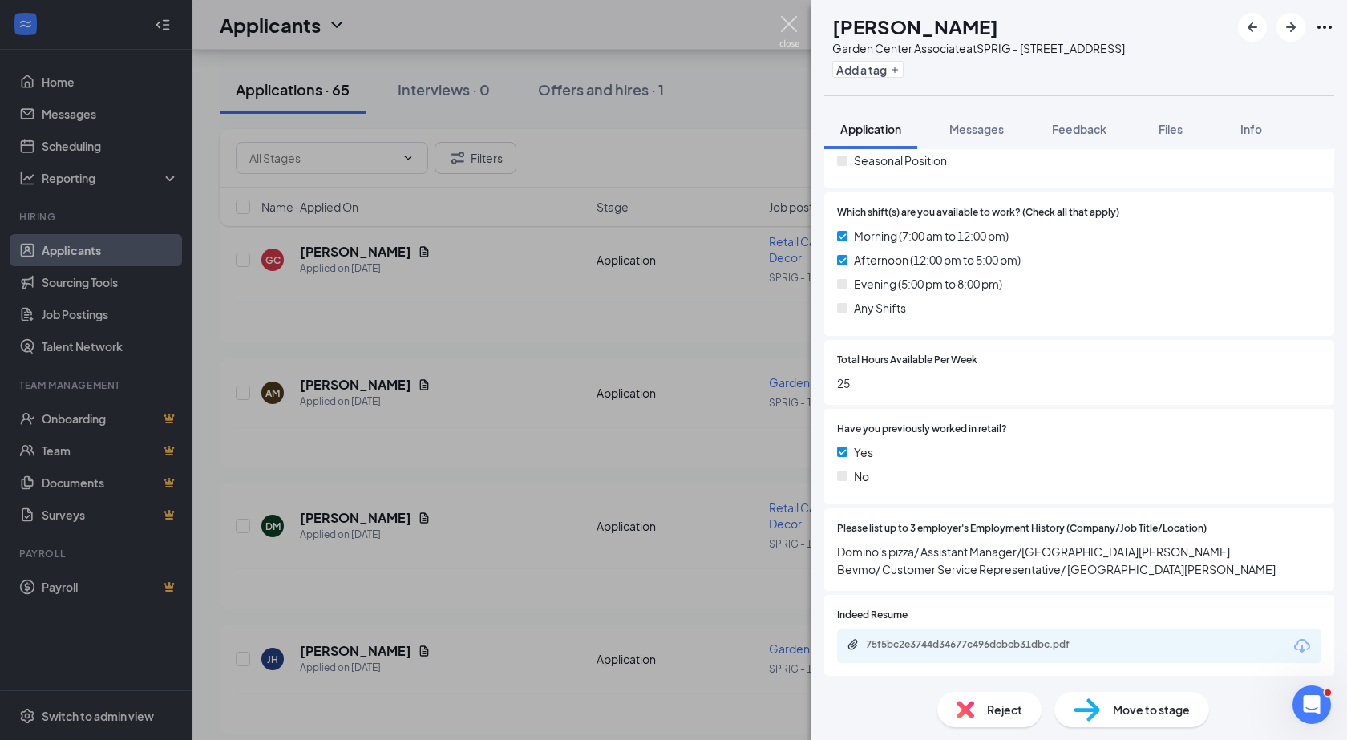
click at [790, 27] on img at bounding box center [789, 31] width 20 height 31
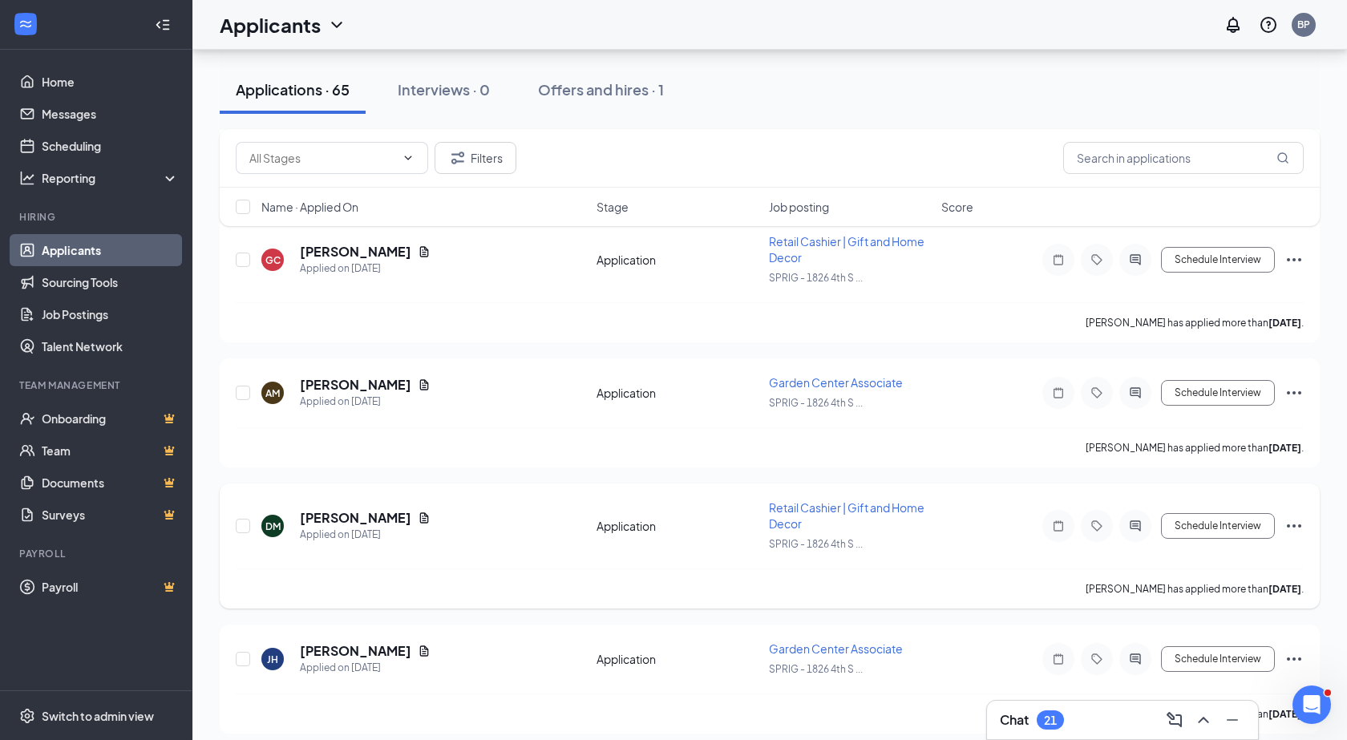
click at [357, 523] on h5 "[PERSON_NAME]" at bounding box center [355, 518] width 111 height 18
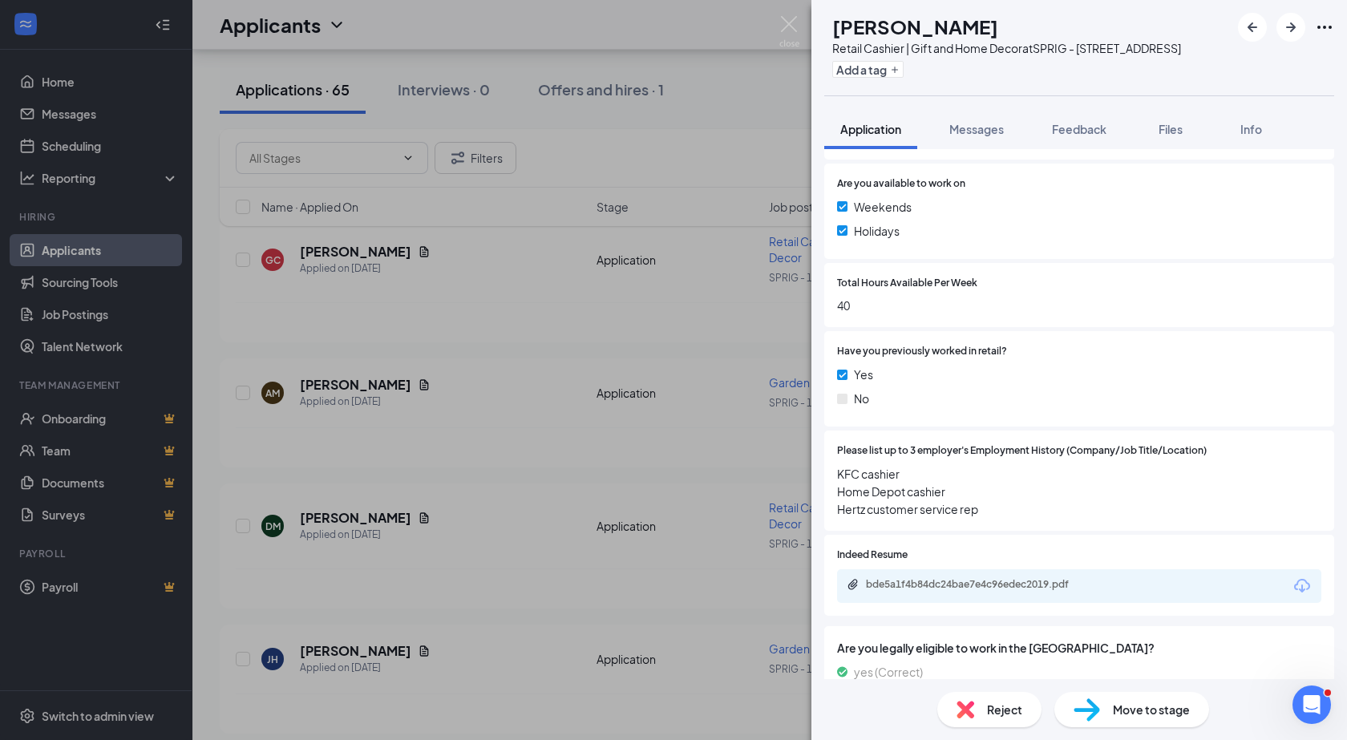
scroll to position [641, 0]
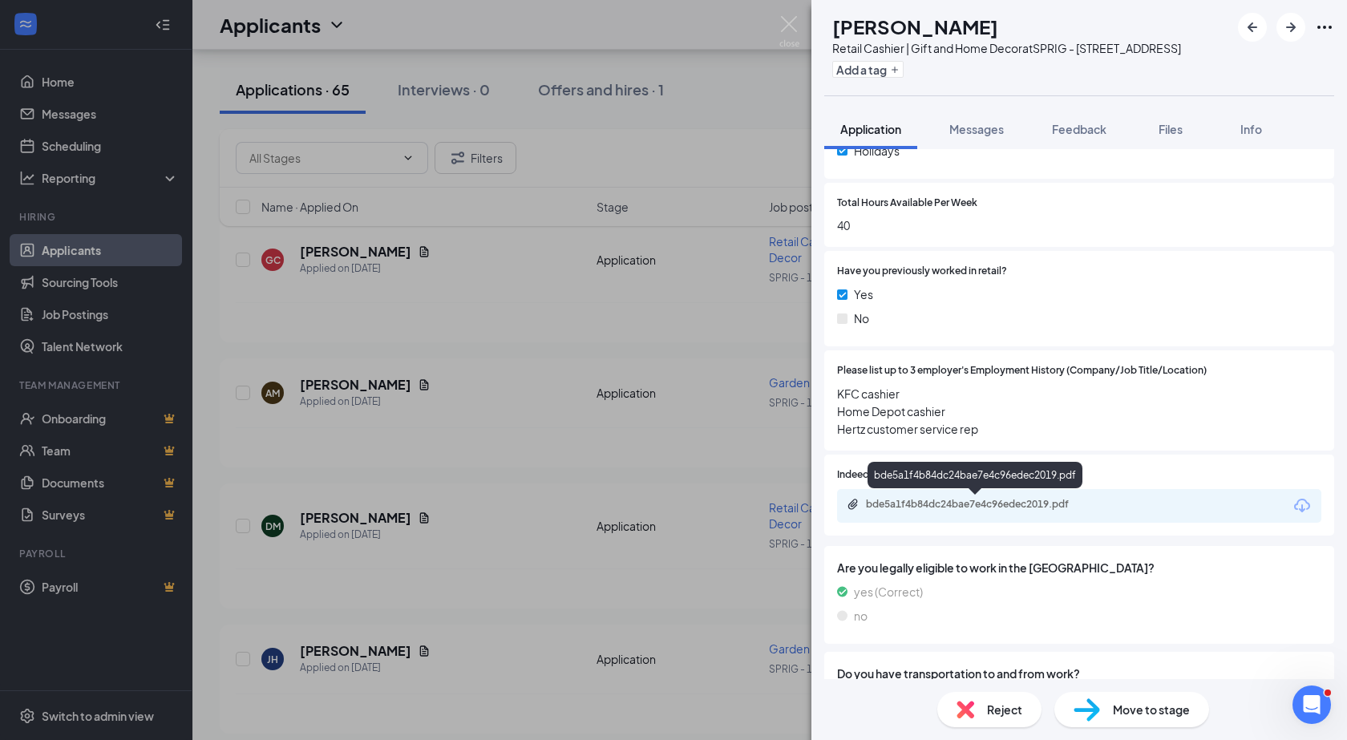
click at [976, 502] on div "bde5a1f4b84dc24bae7e4c96edec2019.pdf" at bounding box center [978, 504] width 224 height 13
click at [786, 26] on img at bounding box center [789, 31] width 20 height 31
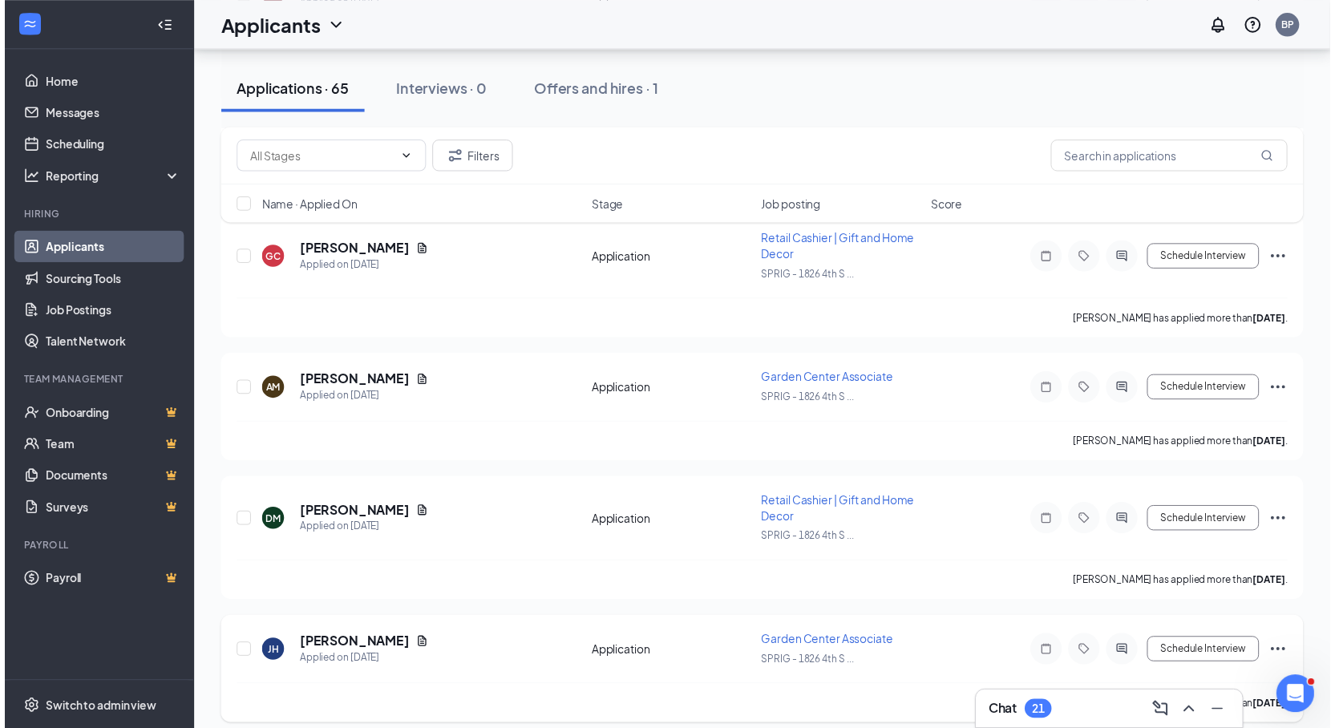
scroll to position [1475, 0]
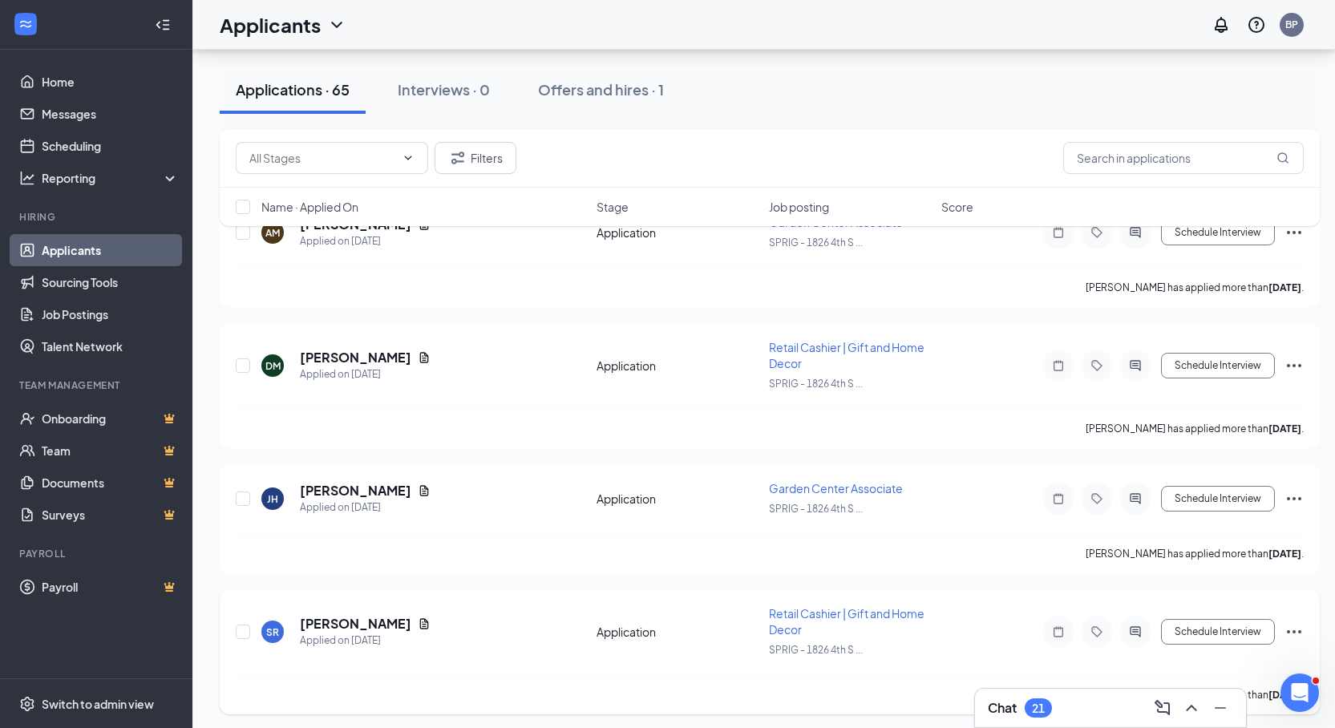
click at [333, 615] on h5 "[PERSON_NAME]" at bounding box center [355, 624] width 111 height 18
click at [331, 615] on h5 "[PERSON_NAME]" at bounding box center [355, 624] width 111 height 18
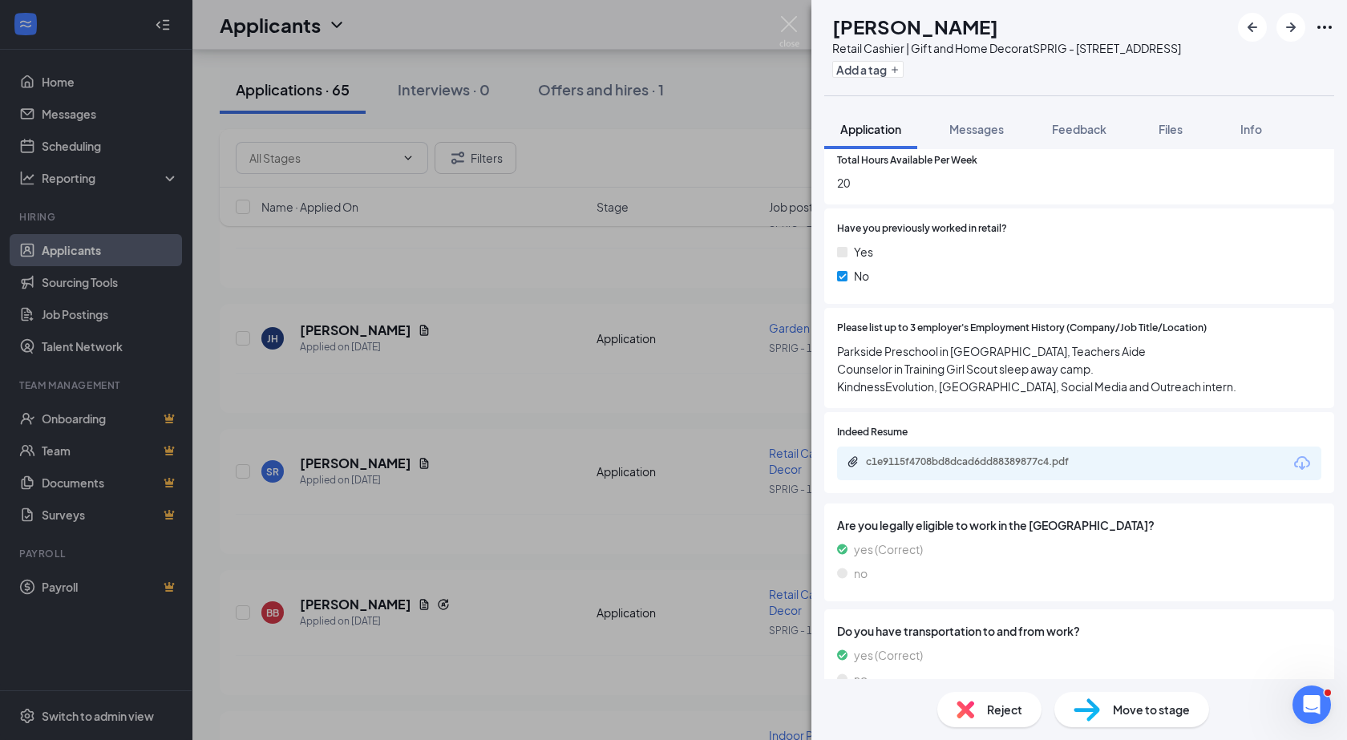
scroll to position [722, 0]
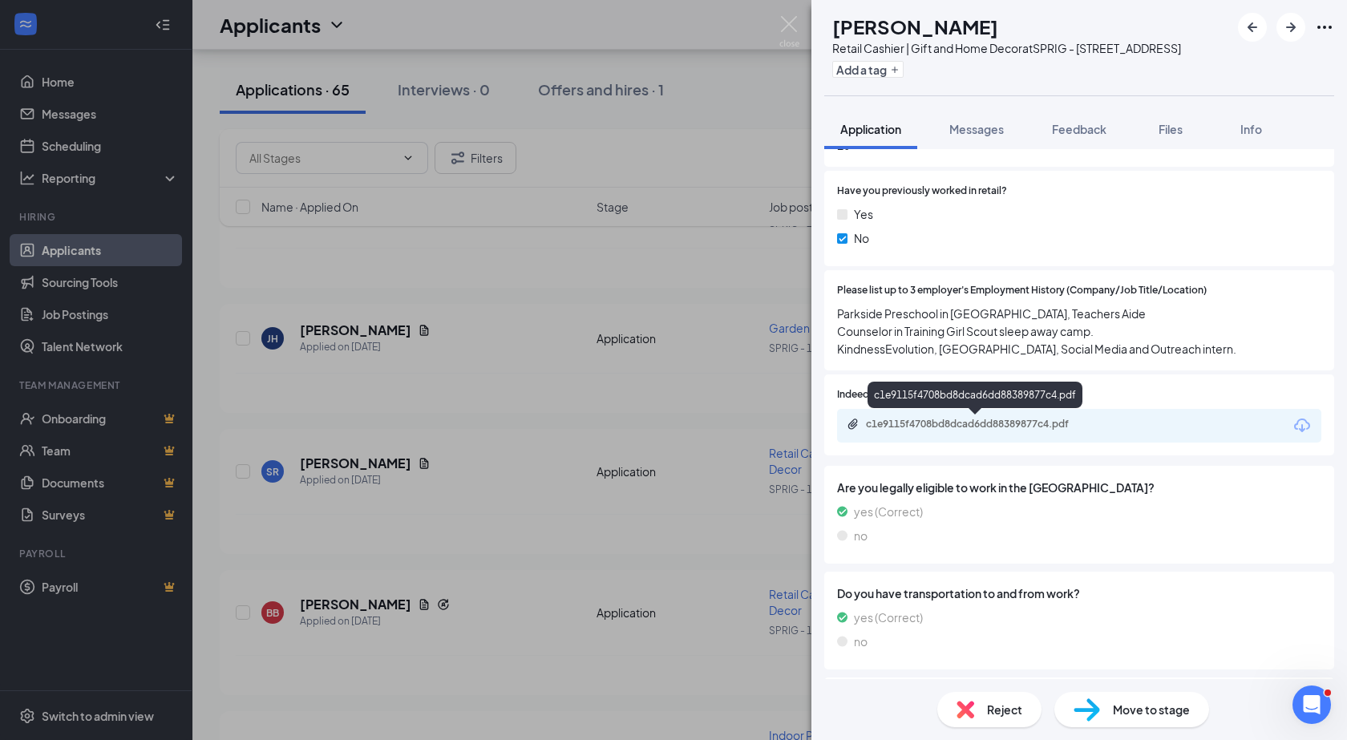
click at [979, 424] on div "c1e9115f4708bd8dcad6dd88389877c4.pdf" at bounding box center [978, 424] width 224 height 13
click at [792, 28] on img at bounding box center [789, 31] width 20 height 31
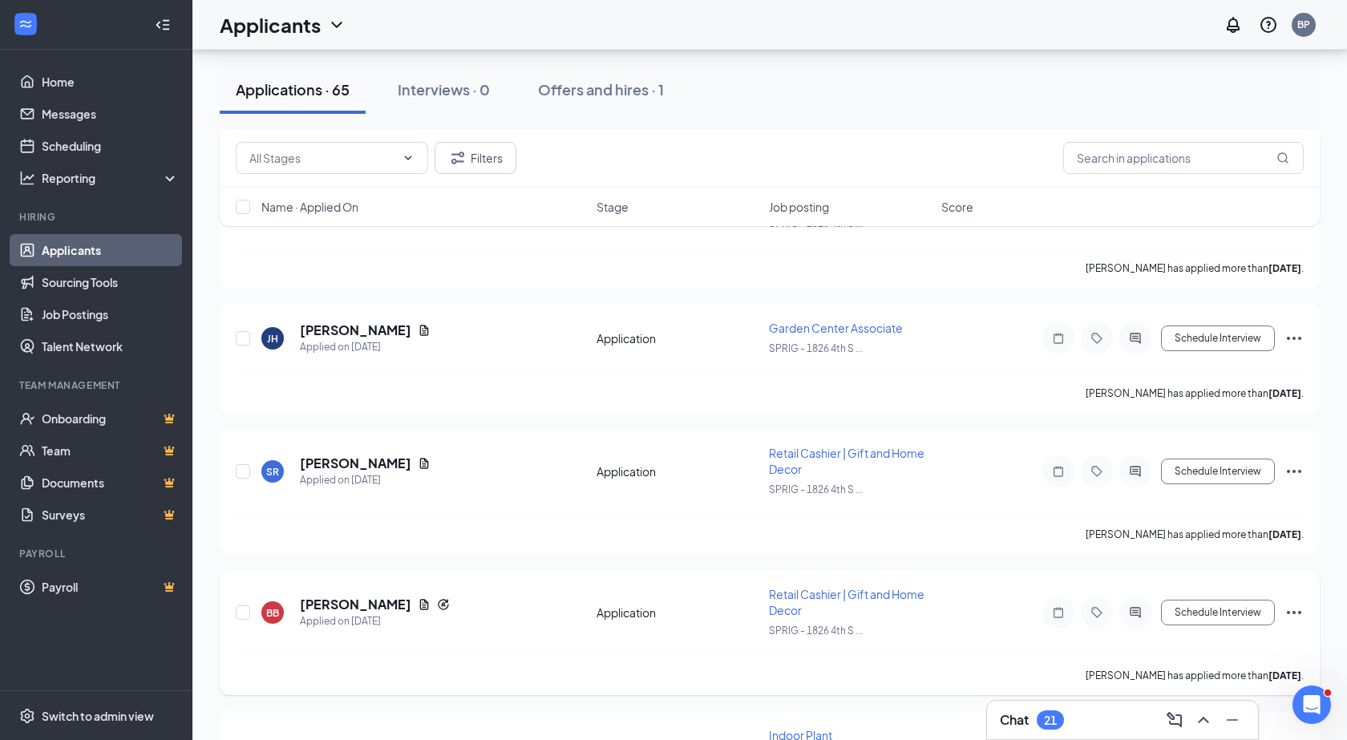
scroll to position [1796, 0]
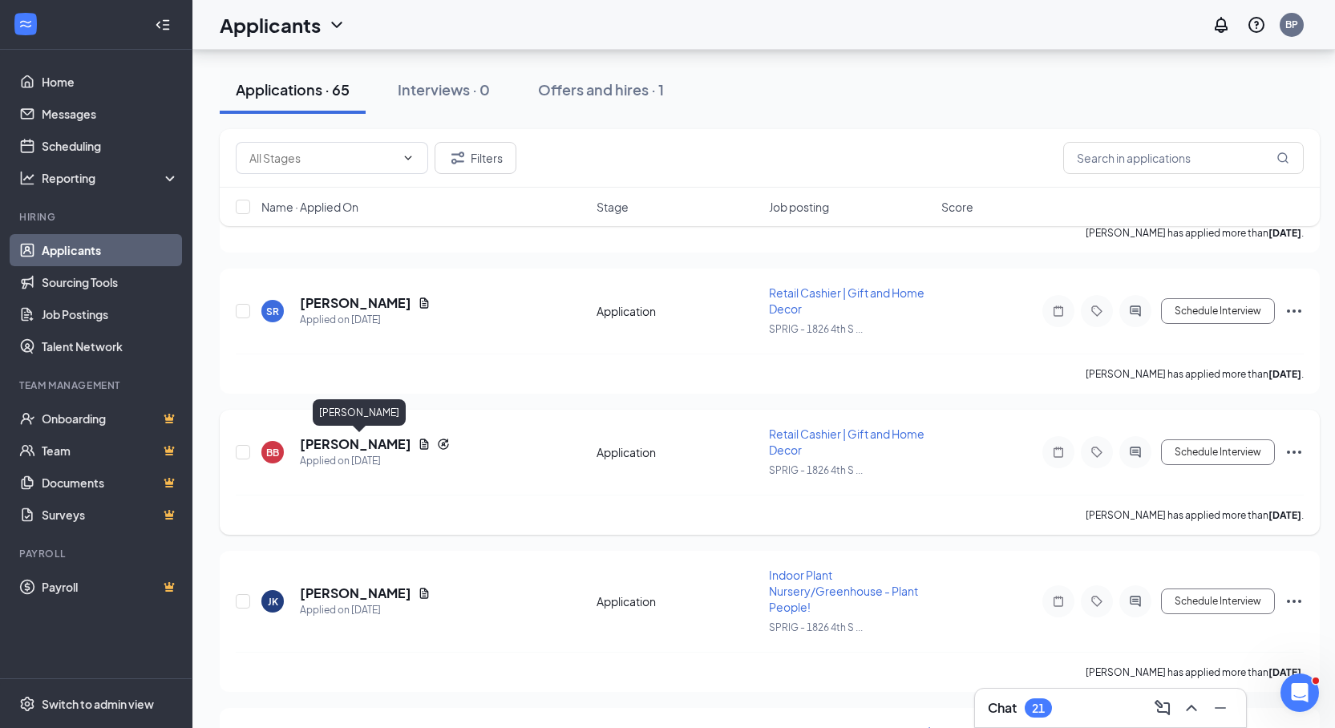
click at [321, 445] on h5 "[PERSON_NAME]" at bounding box center [355, 444] width 111 height 18
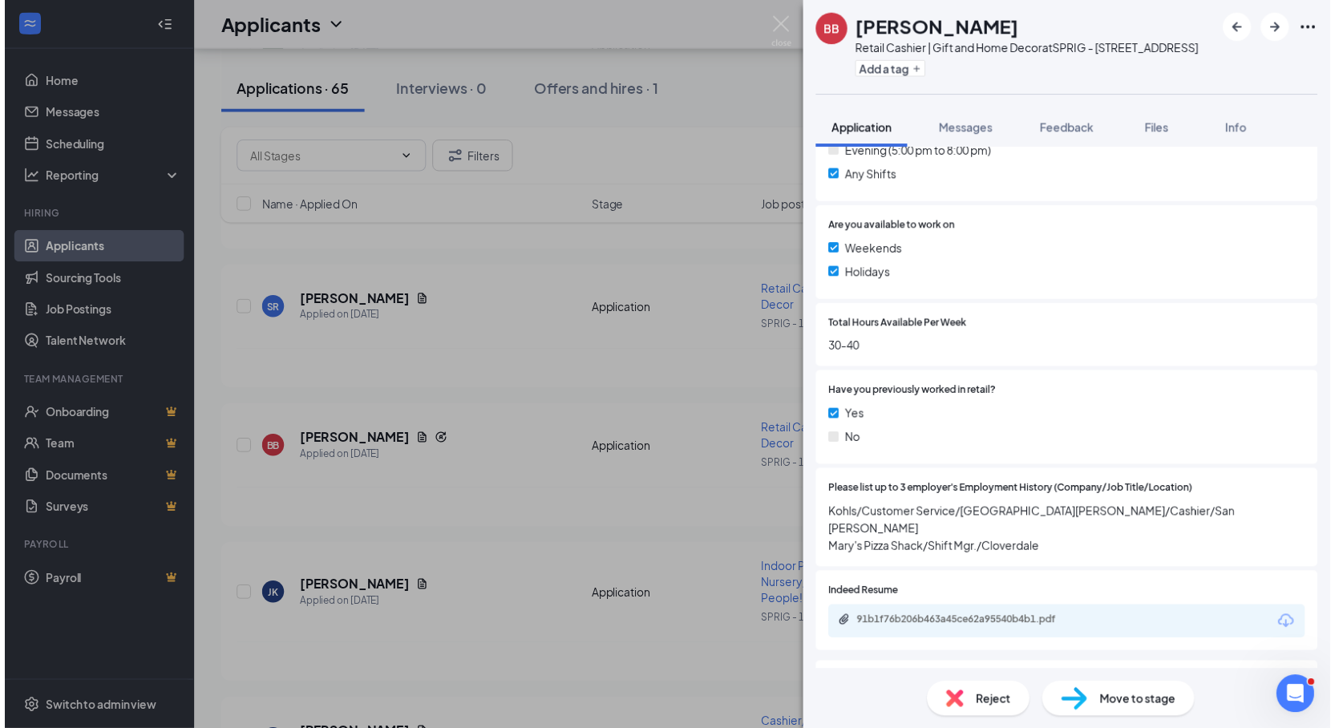
scroll to position [641, 0]
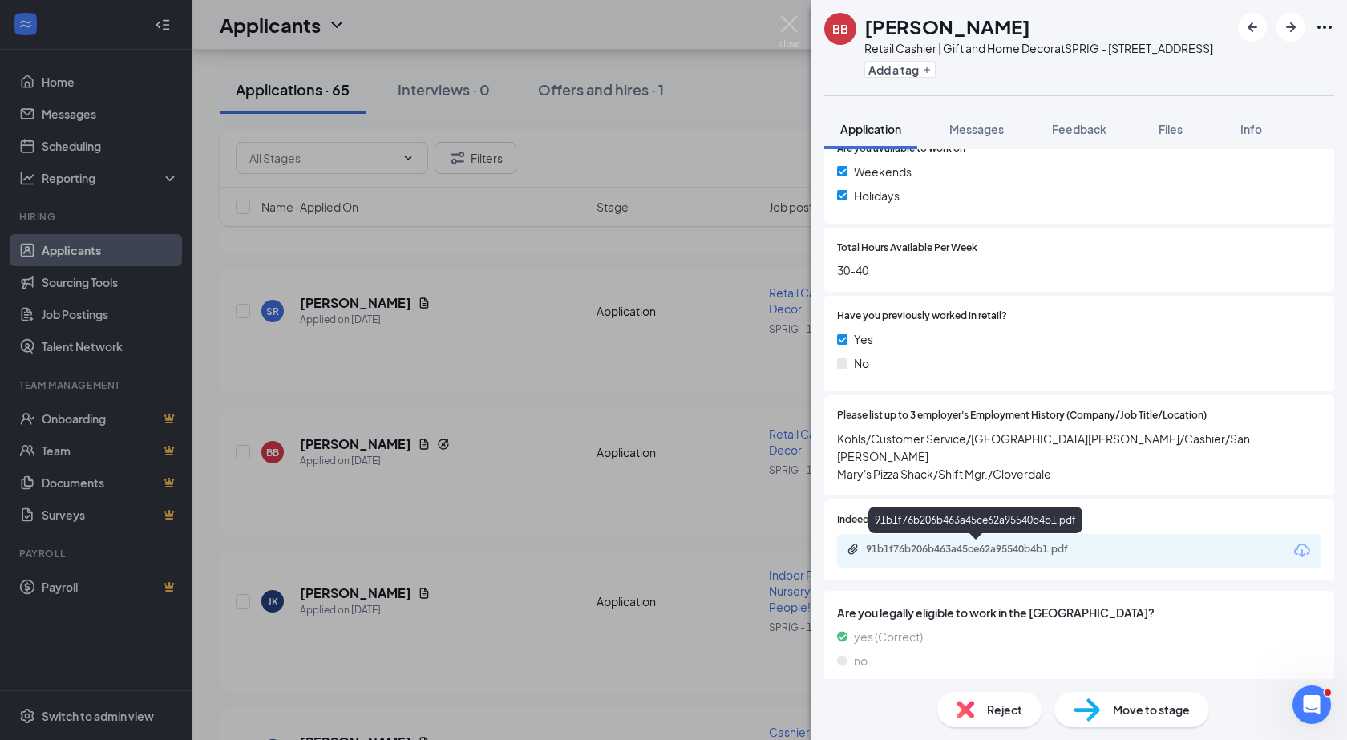
click at [909, 554] on div "91b1f76b206b463a45ce62a95540b4b1.pdf" at bounding box center [978, 549] width 224 height 13
click at [785, 20] on img at bounding box center [789, 31] width 20 height 31
click at [789, 26] on div "Applicants BP" at bounding box center [769, 25] width 1154 height 50
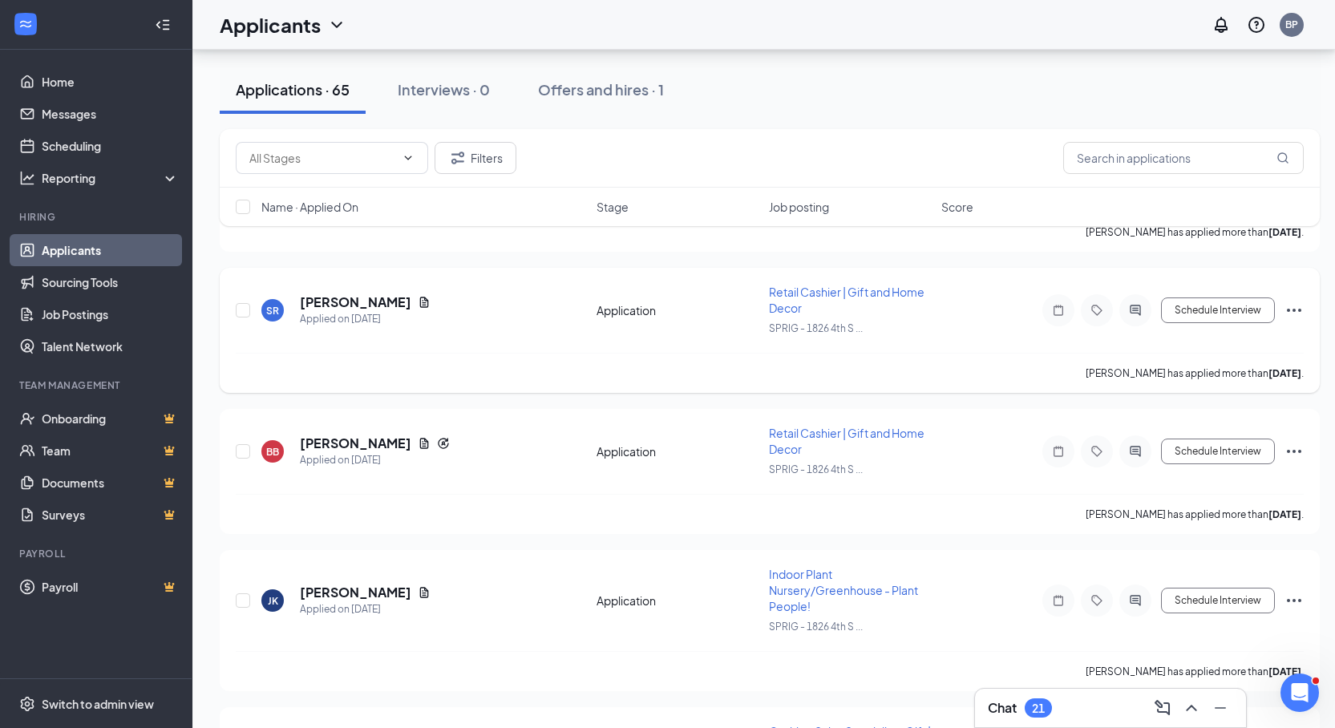
scroll to position [1956, 0]
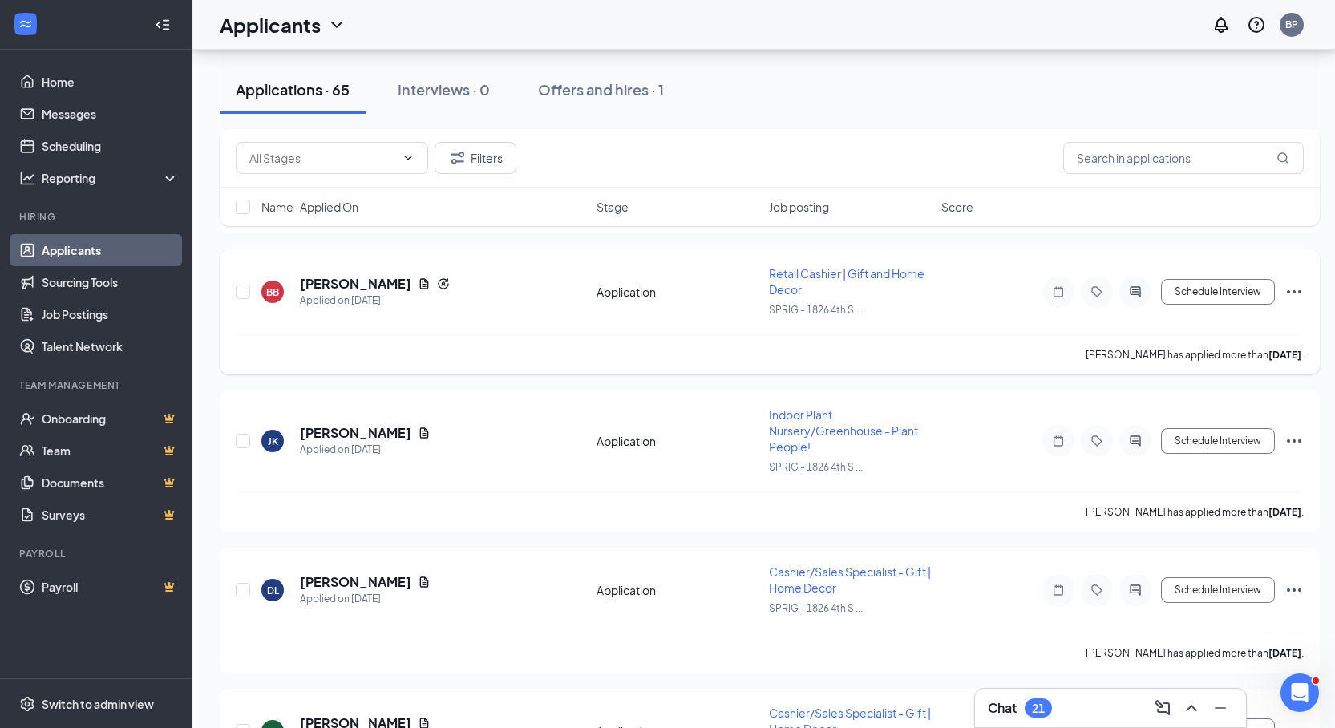
click at [773, 273] on span "Retail Cashier | Gift and Home Decor" at bounding box center [847, 281] width 156 height 30
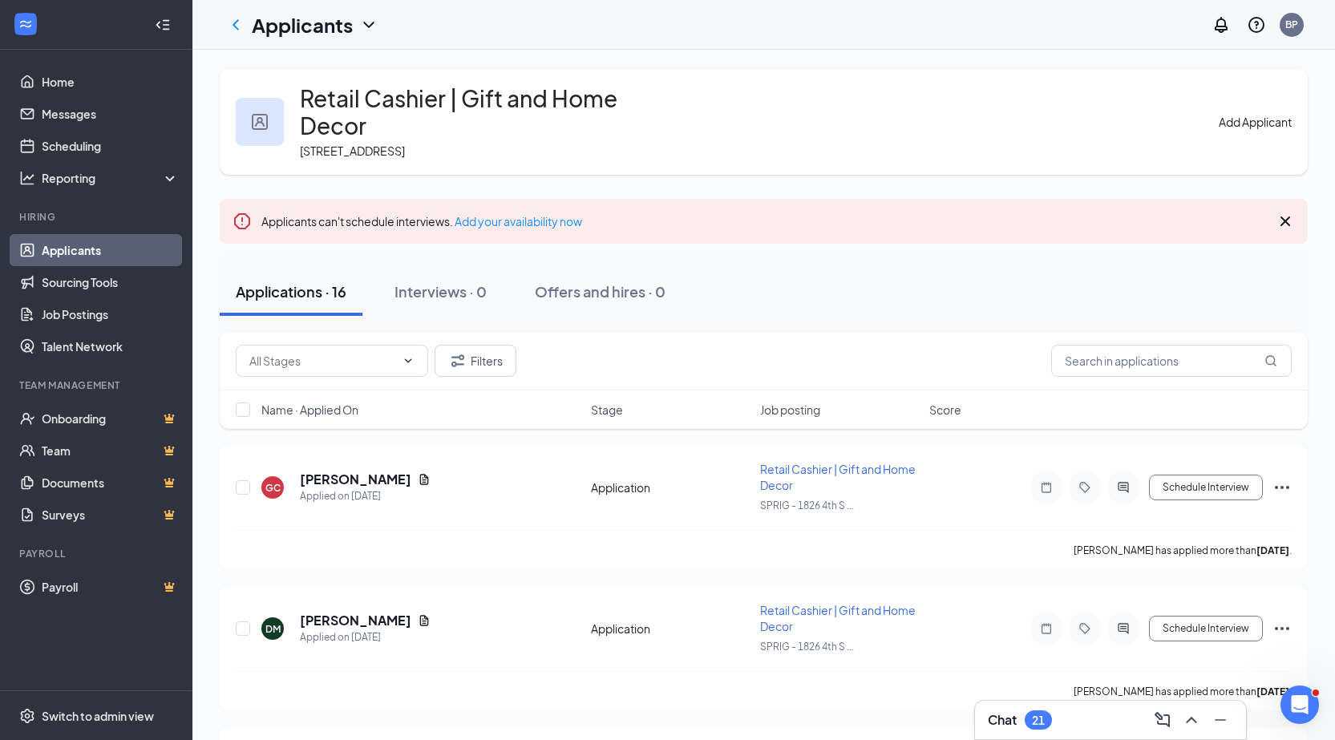
click at [633, 112] on icon "Pencil" at bounding box center [633, 112] width 0 height 0
click at [233, 22] on icon "ChevronLeft" at bounding box center [235, 24] width 19 height 19
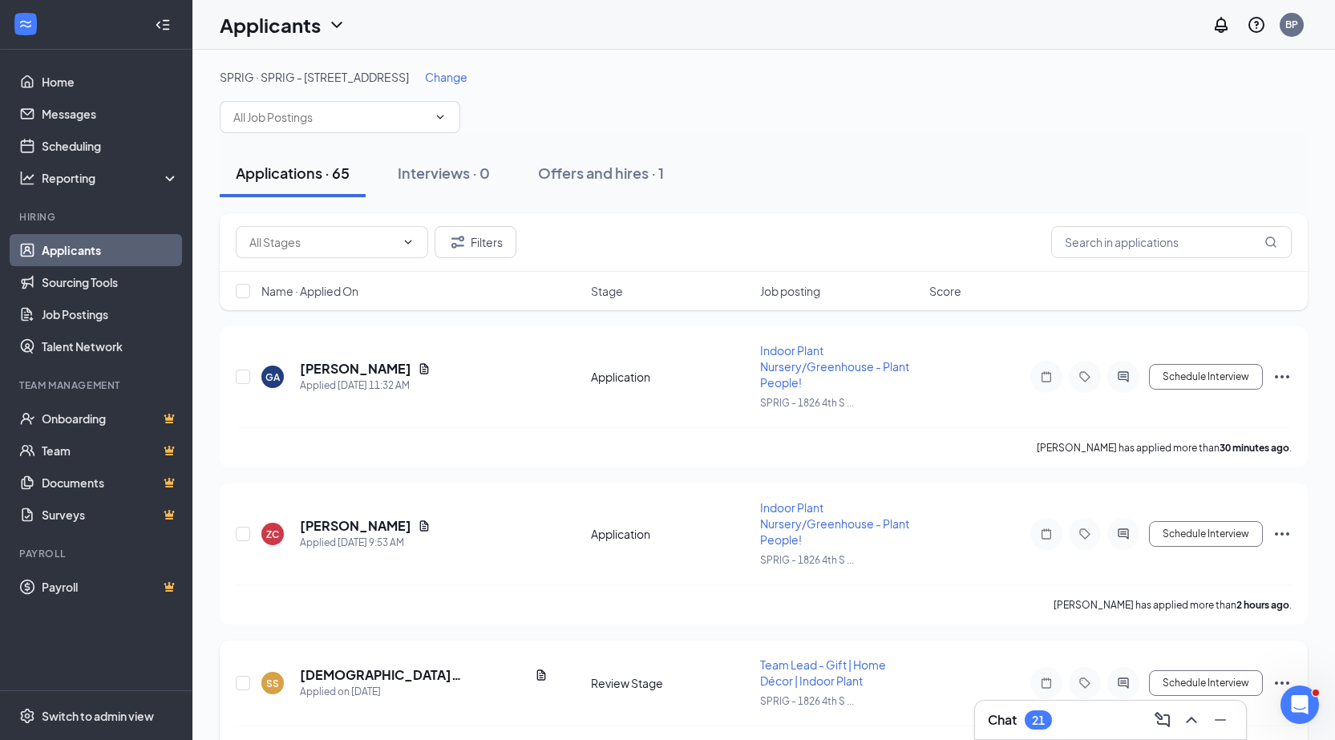
click at [794, 665] on span "Team Lead - Gift | Home Décor | Indoor Plant" at bounding box center [823, 672] width 126 height 30
click at [794, 670] on span "Team Lead - Gift | Home Décor | Indoor Plant" at bounding box center [823, 672] width 126 height 30
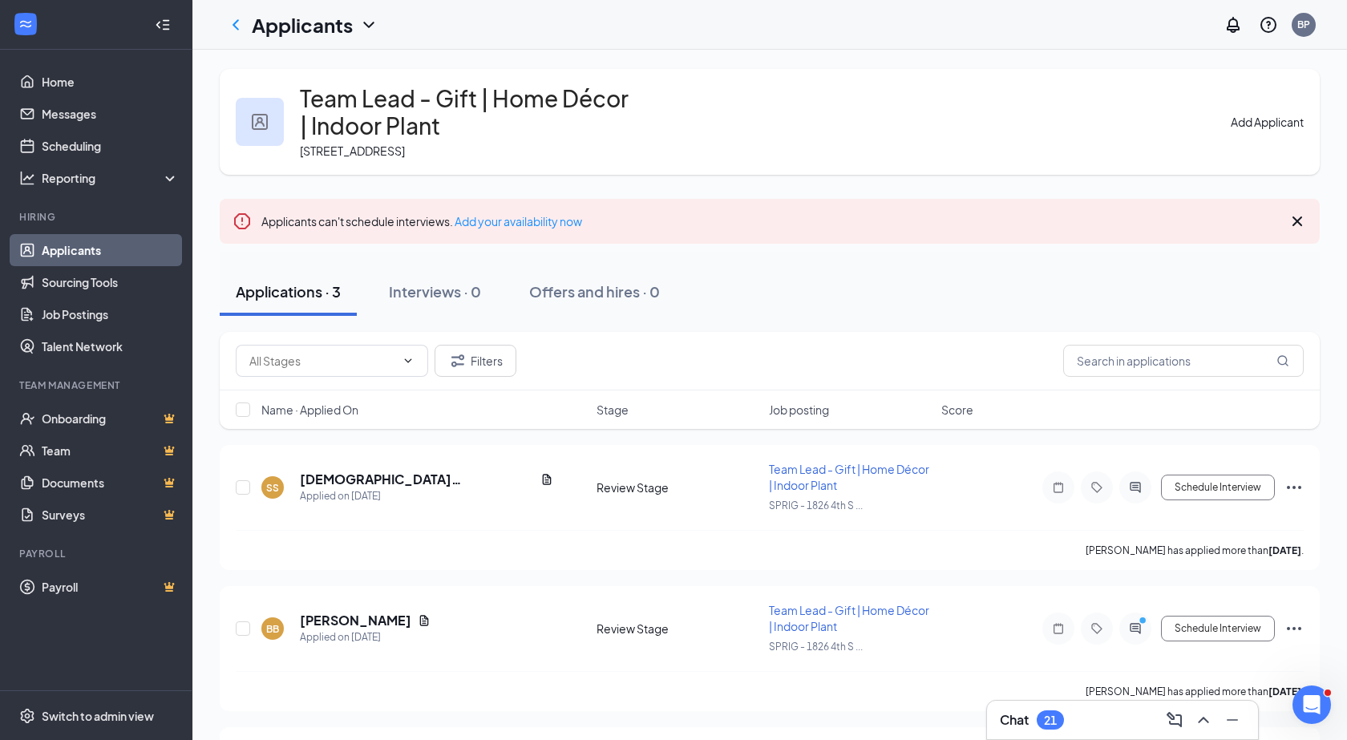
drag, startPoint x: 760, startPoint y: 642, endPoint x: 627, endPoint y: 112, distance: 546.4
click at [637, 112] on icon "Pencil" at bounding box center [637, 112] width 0 height 0
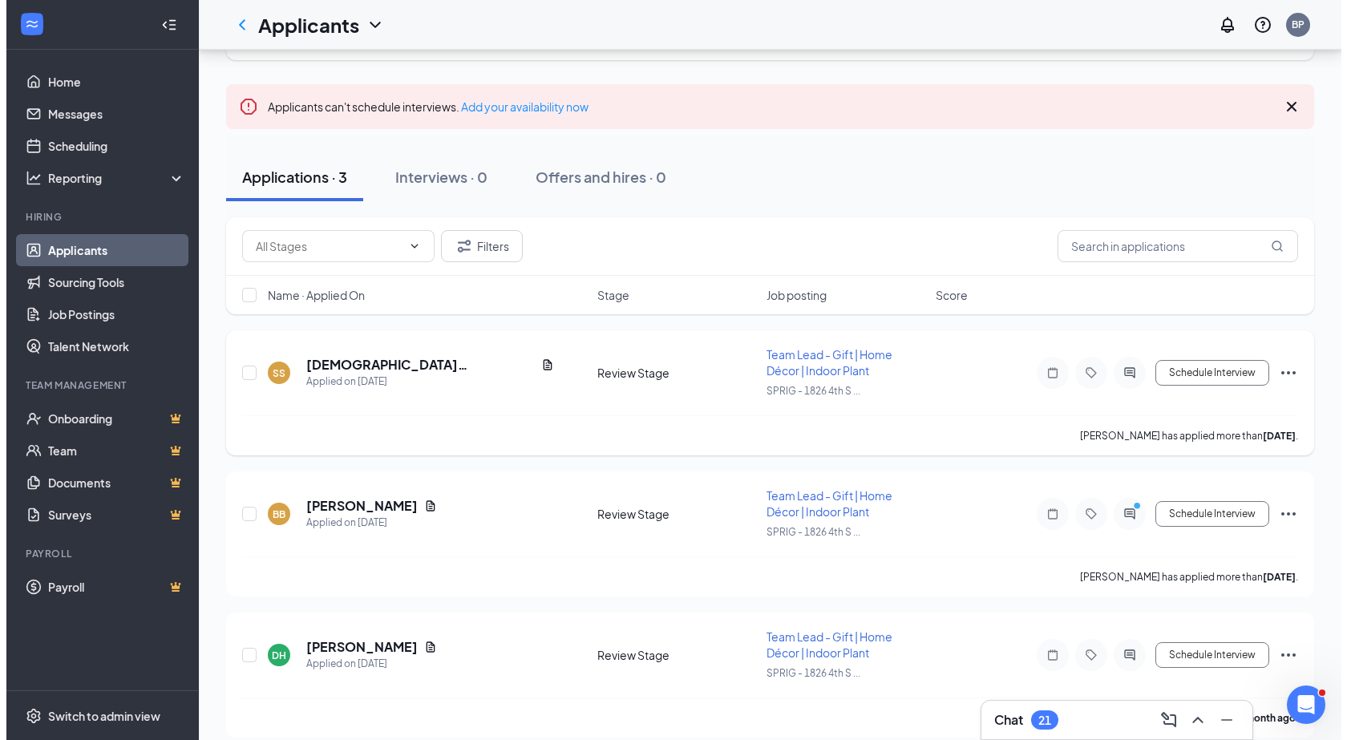
scroll to position [131, 0]
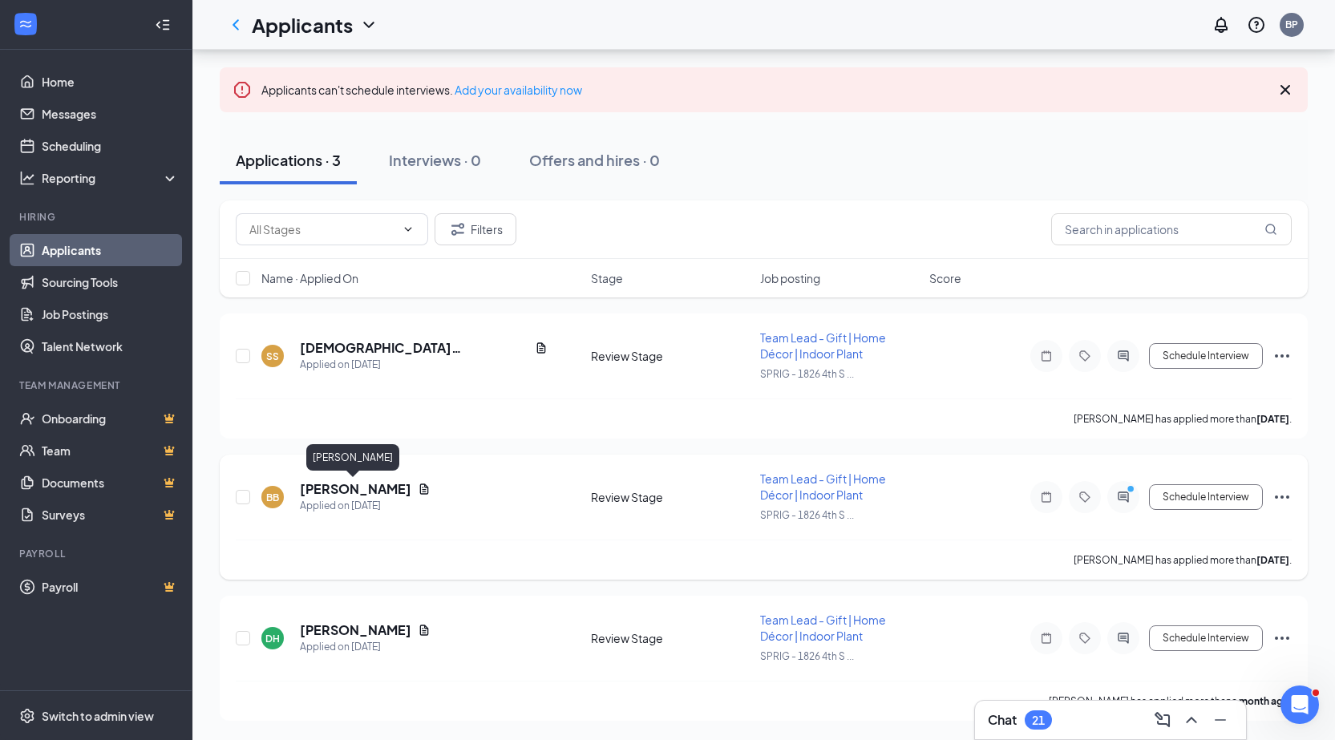
click at [331, 489] on h5 "[PERSON_NAME]" at bounding box center [355, 489] width 111 height 18
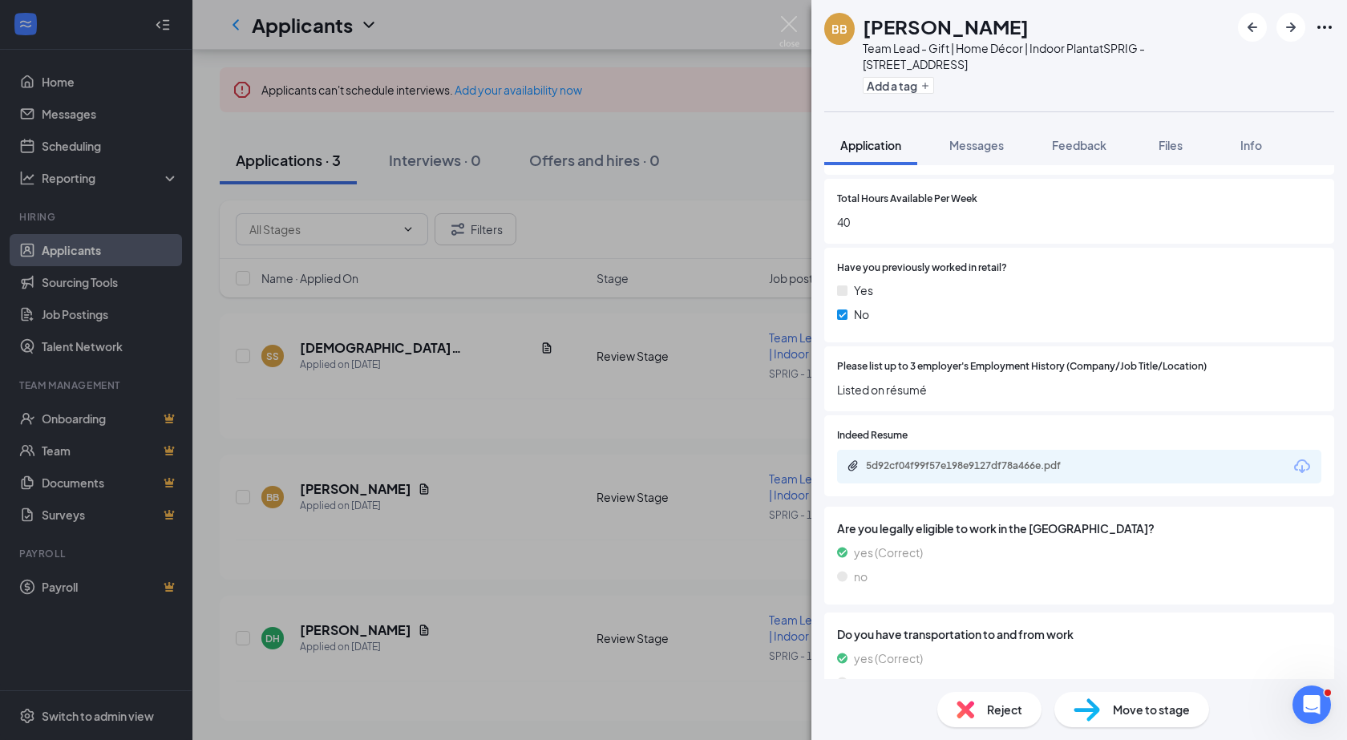
scroll to position [561, 0]
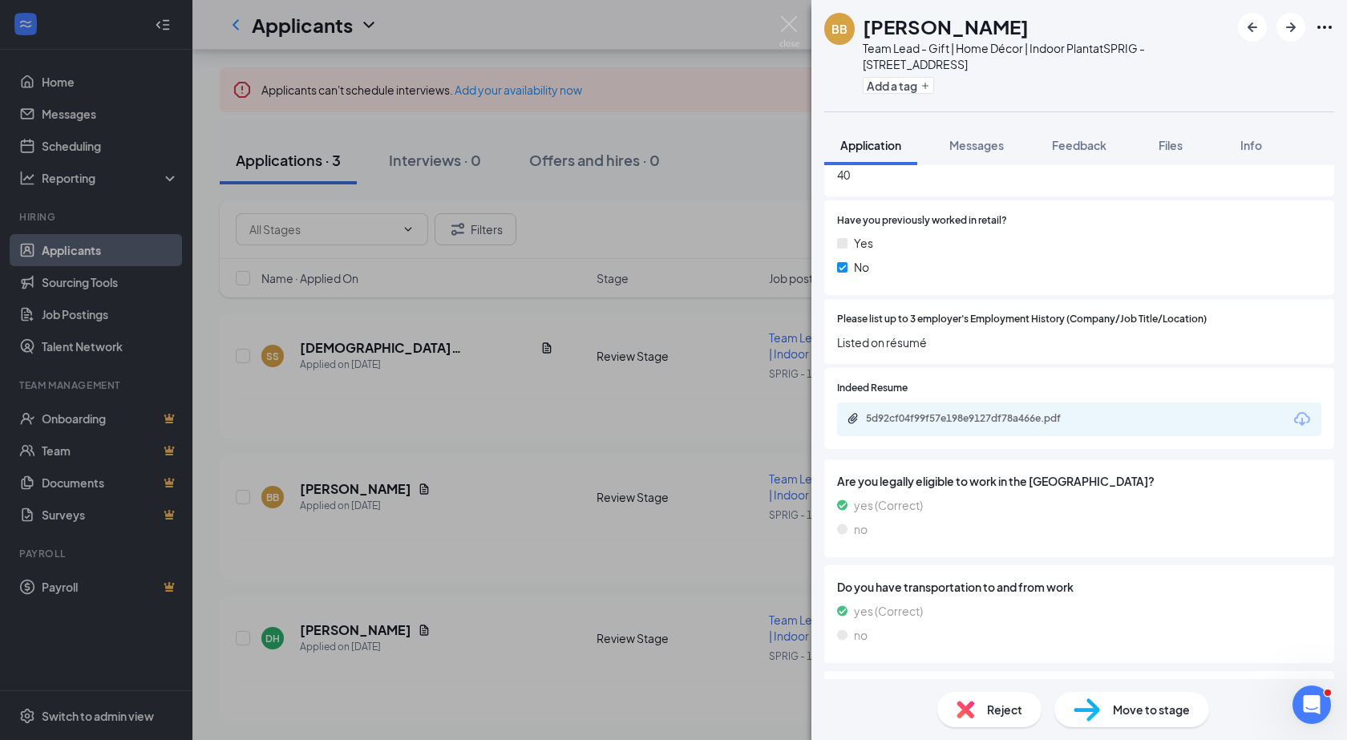
click at [964, 414] on div "5d92cf04f99f57e198e9127df78a466e.pdf" at bounding box center [978, 418] width 224 height 13
click at [786, 26] on img at bounding box center [789, 31] width 20 height 31
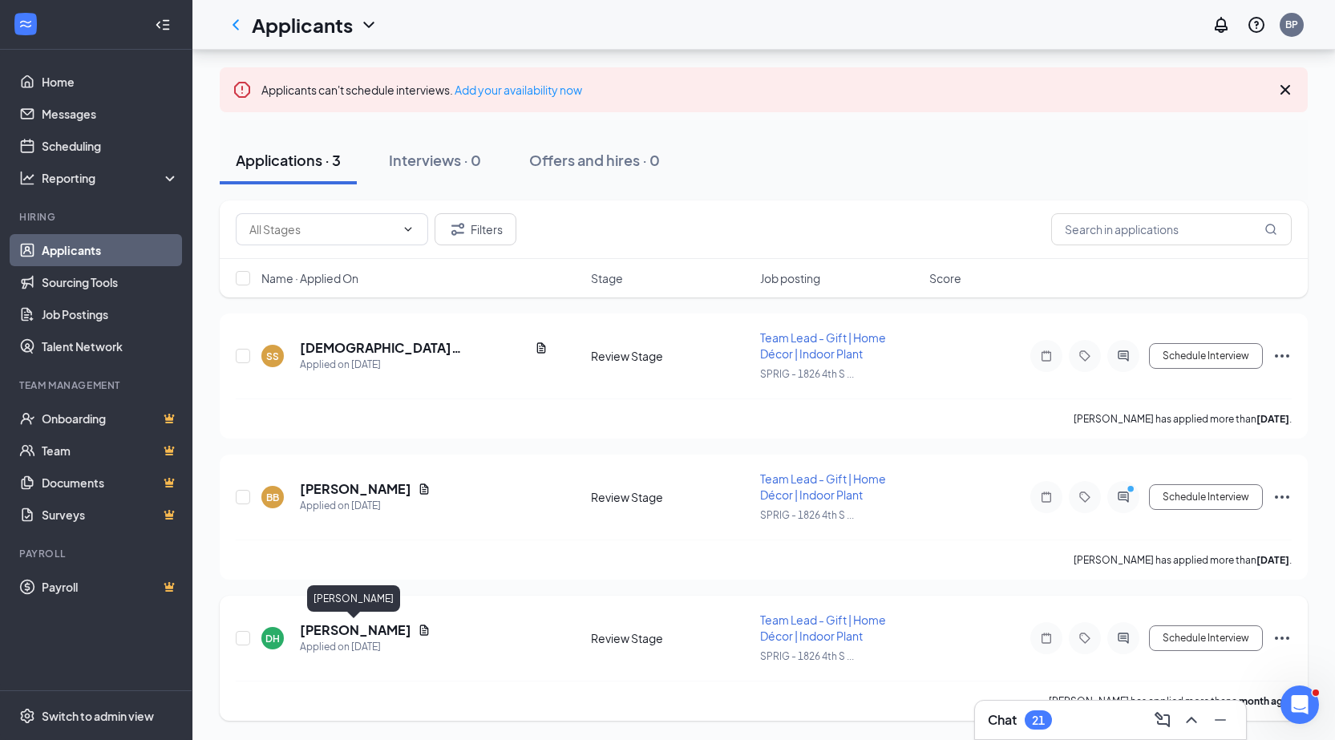
click at [337, 633] on h5 "[PERSON_NAME]" at bounding box center [355, 630] width 111 height 18
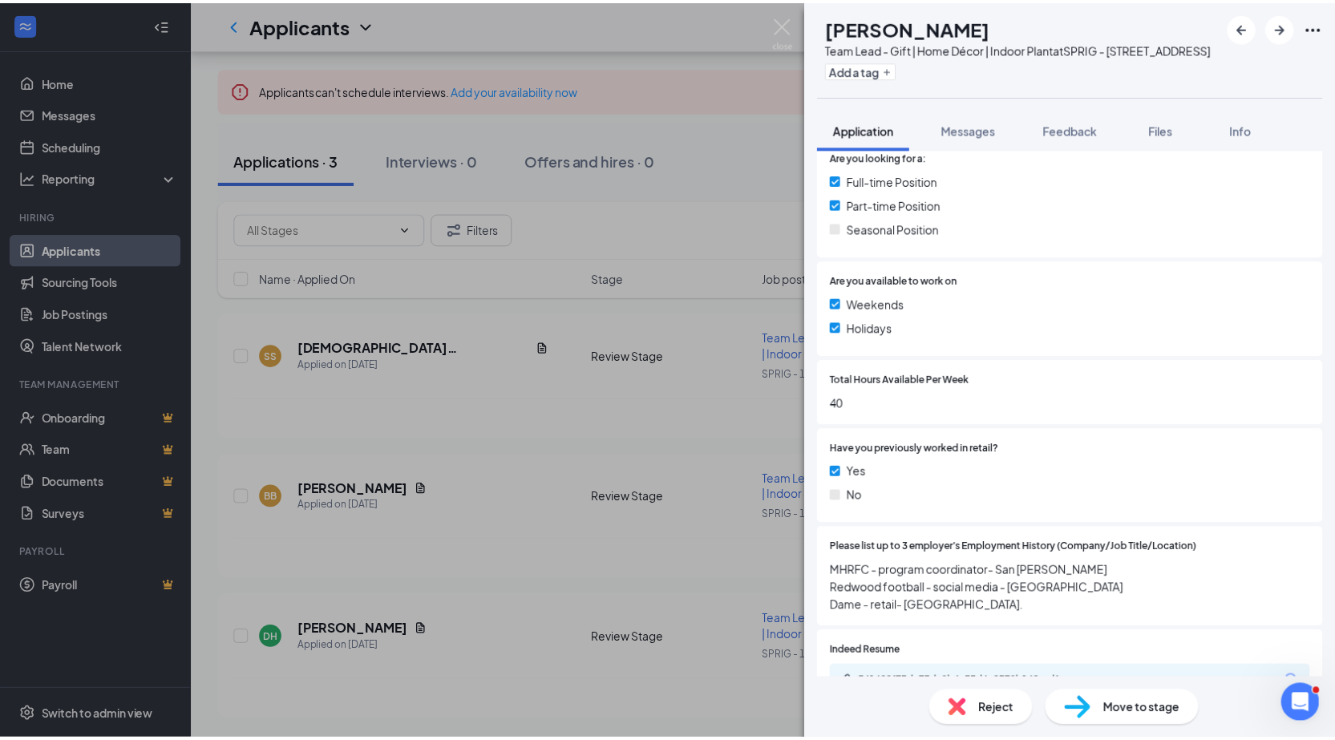
scroll to position [481, 0]
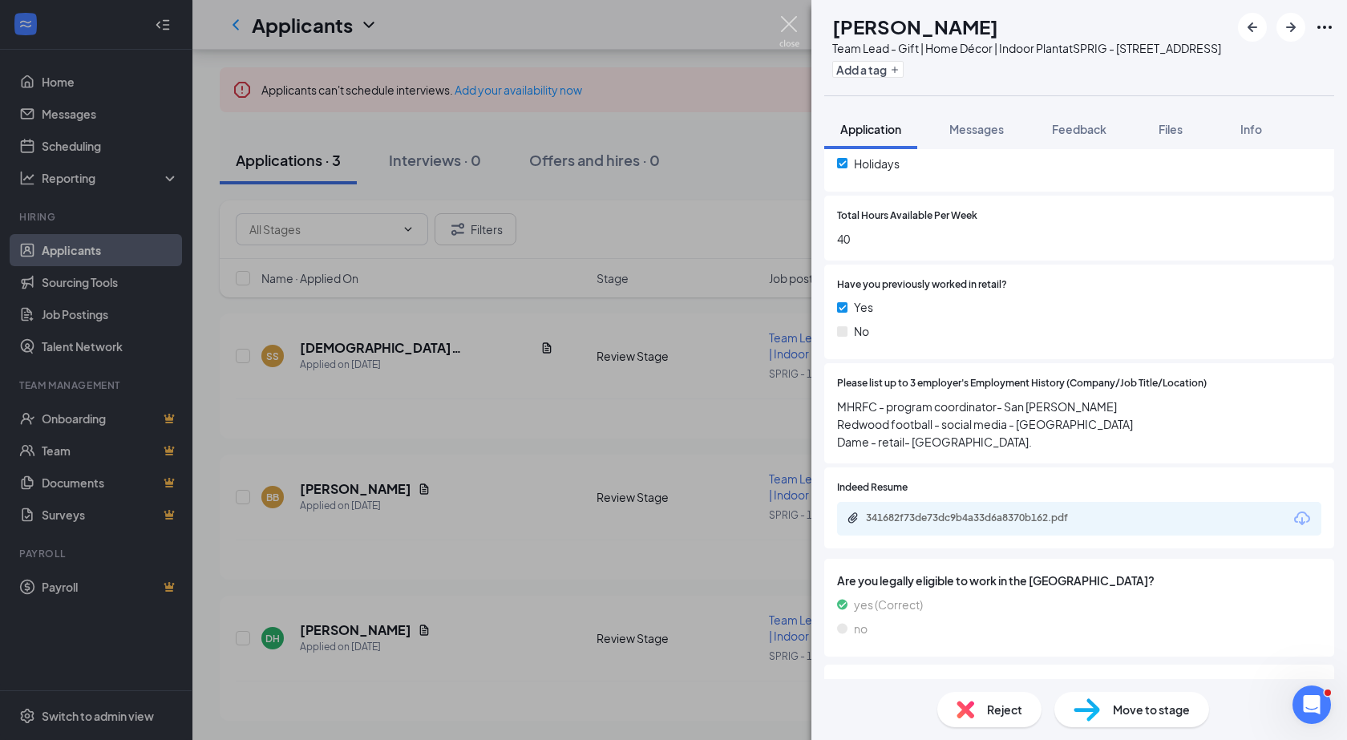
click at [790, 26] on img at bounding box center [789, 31] width 20 height 31
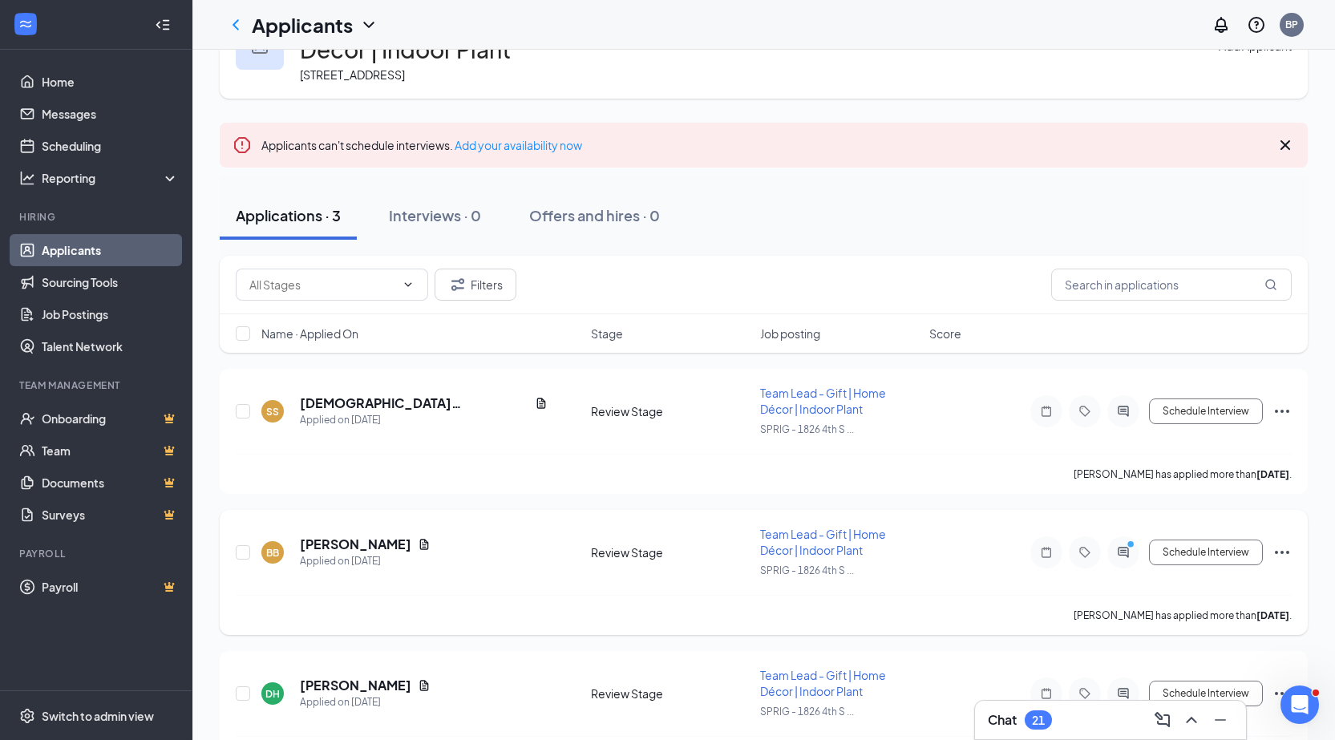
scroll to position [131, 0]
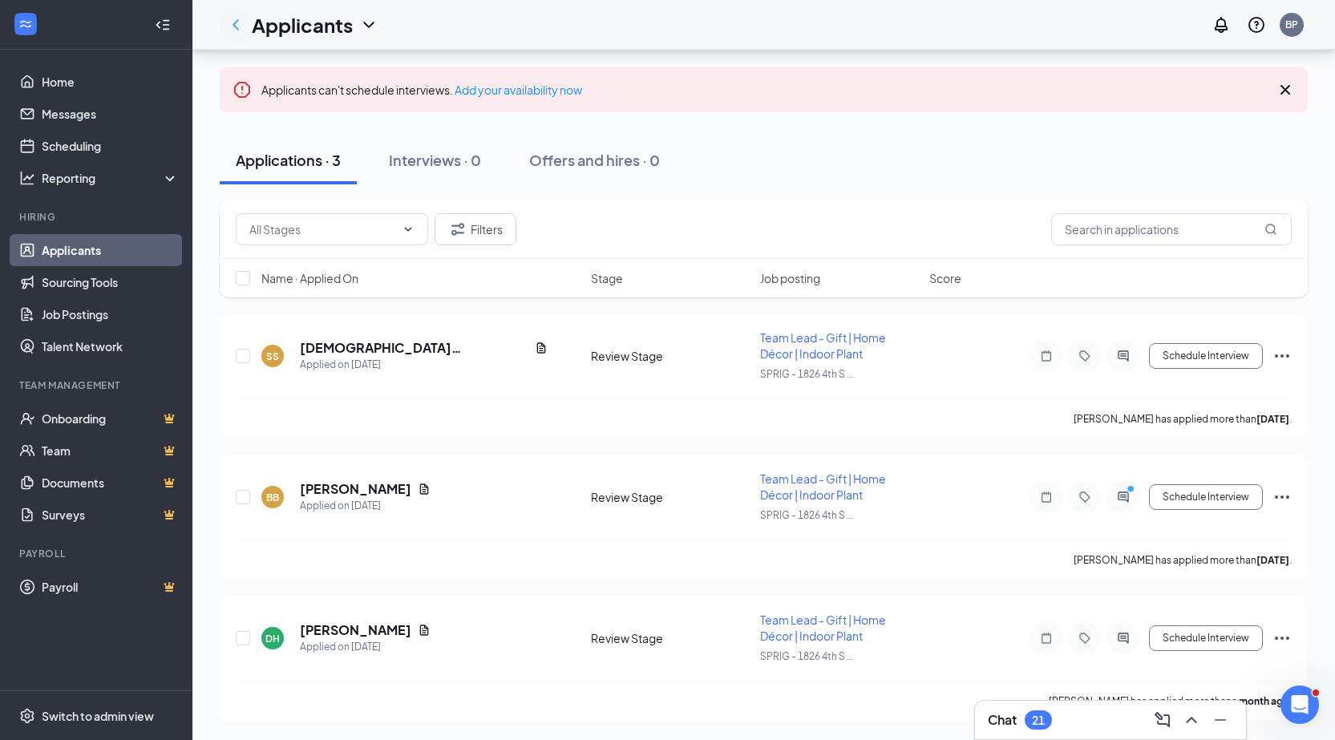
click at [234, 24] on icon "ChevronLeft" at bounding box center [235, 24] width 6 height 10
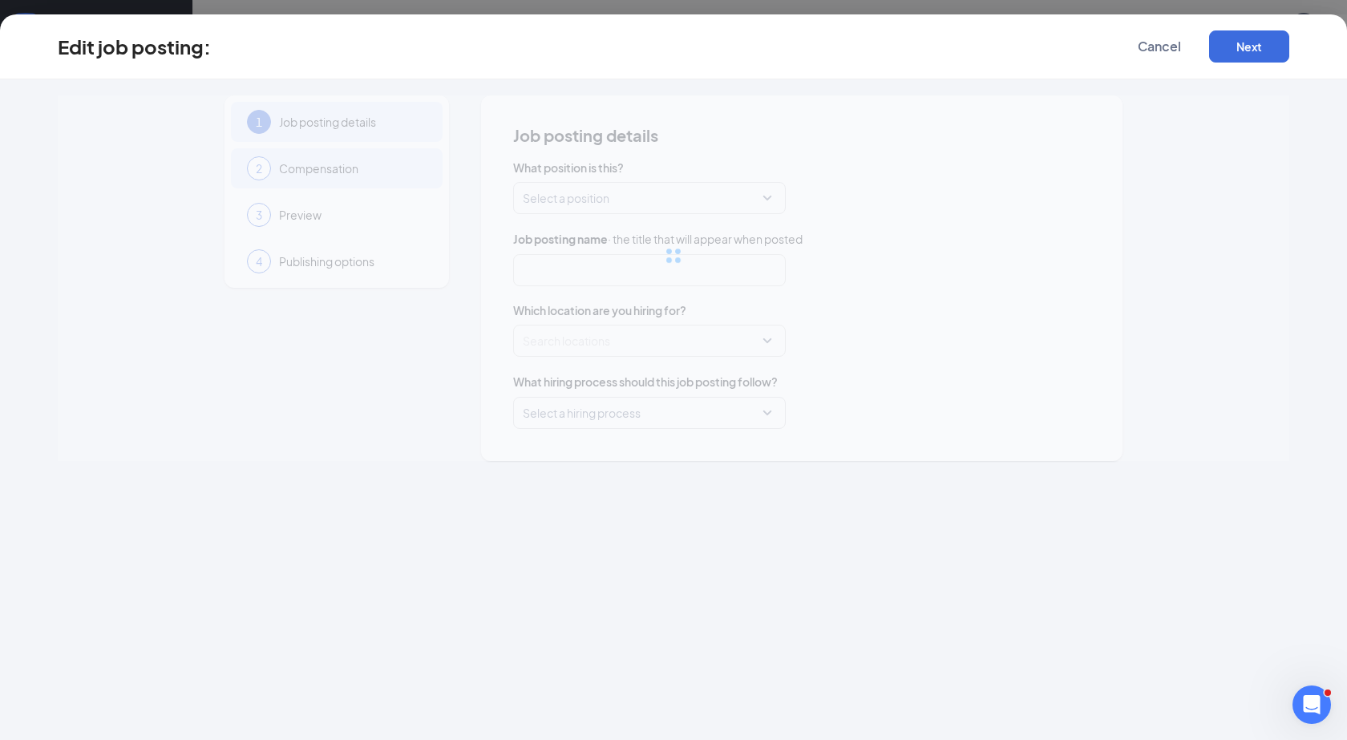
click at [338, 167] on span "Compensation" at bounding box center [353, 168] width 148 height 16
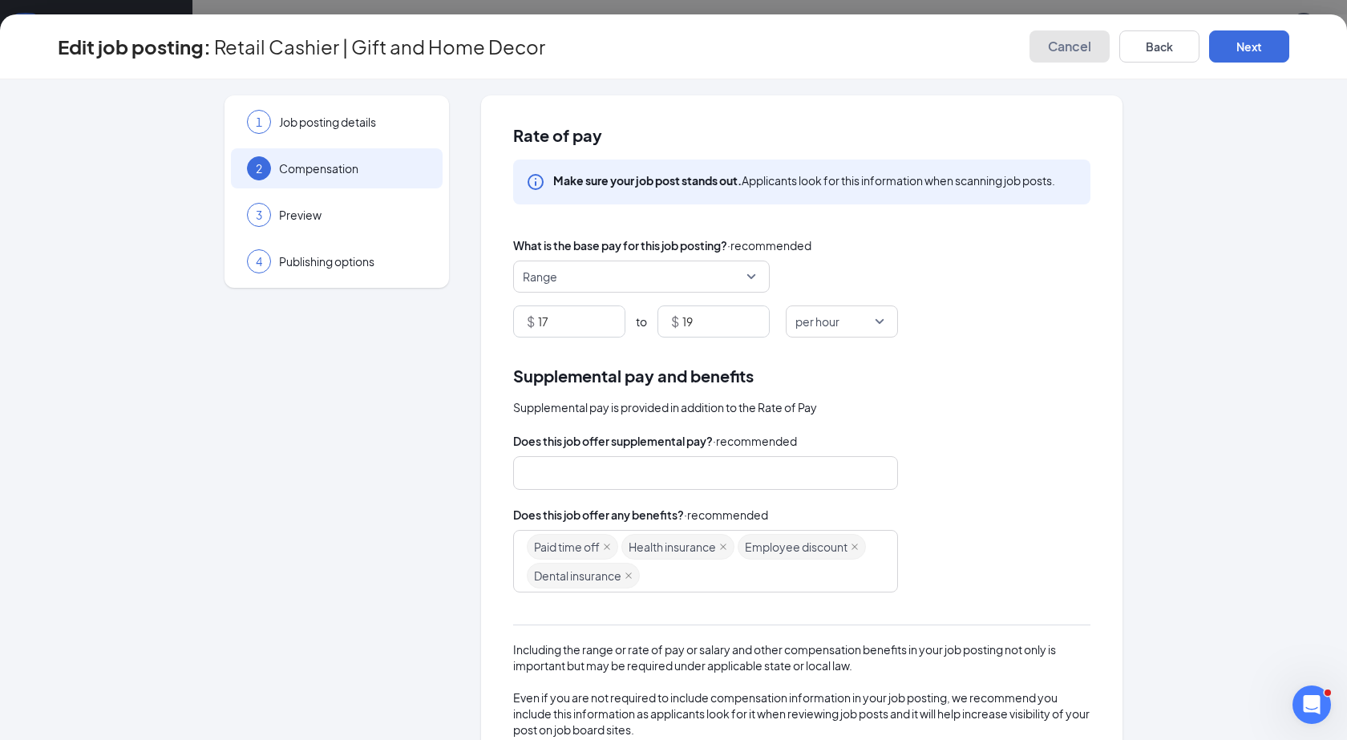
click at [1067, 42] on span "Cancel" at bounding box center [1069, 46] width 43 height 16
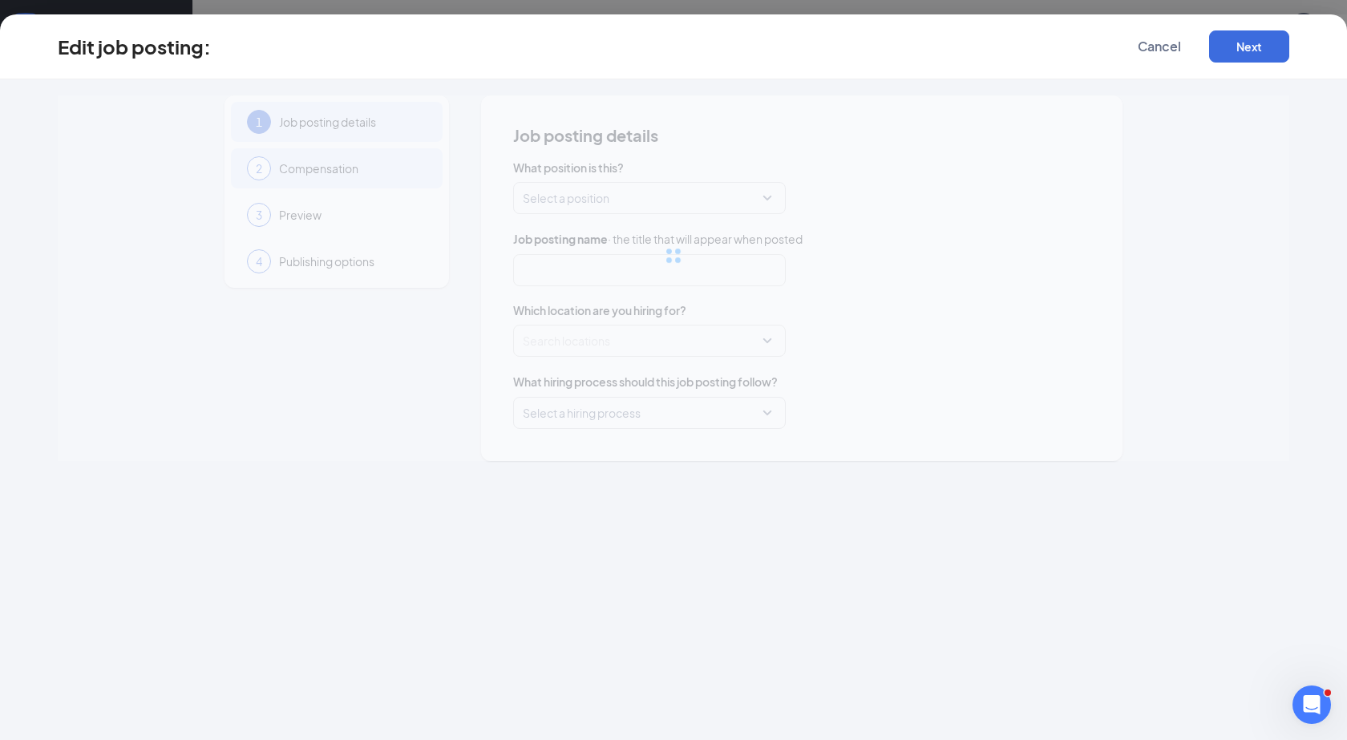
type input "Team Lead - Gift | Home Décor | Indoor Plant"
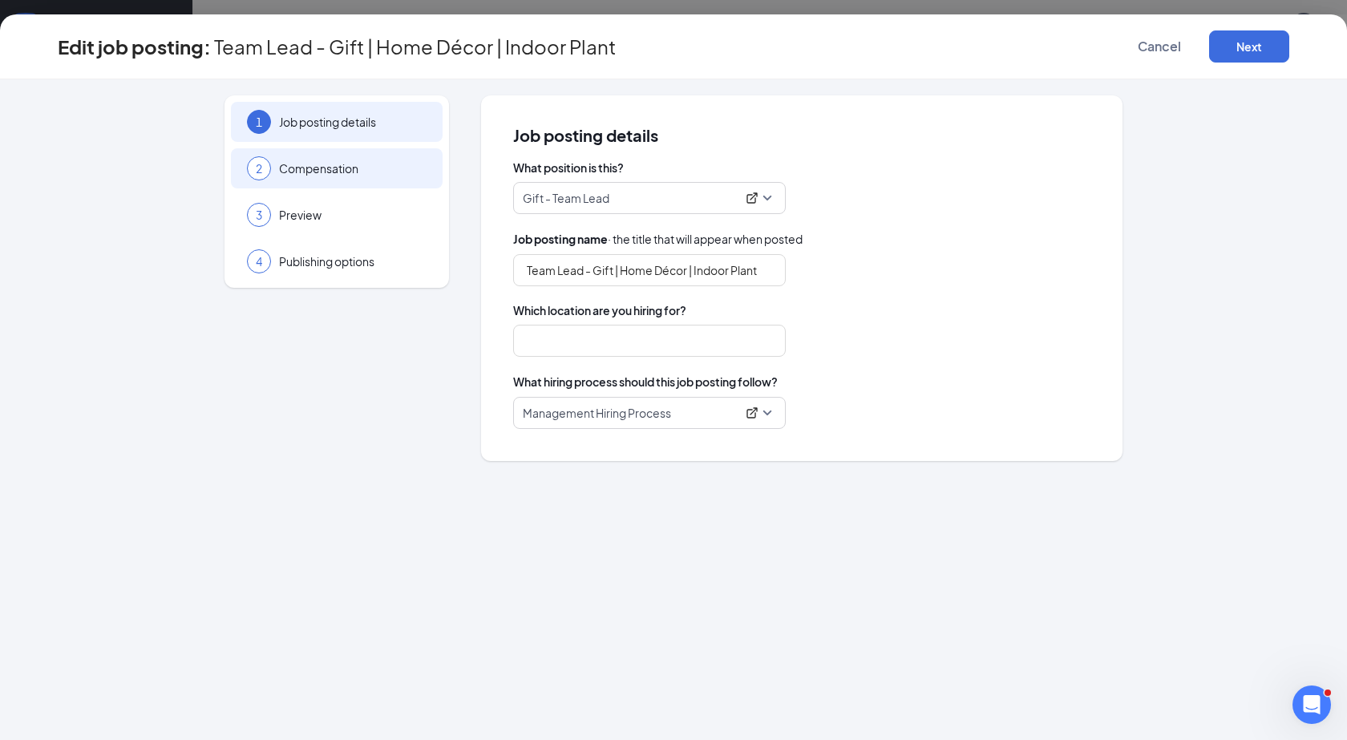
click at [294, 168] on span "Compensation" at bounding box center [353, 168] width 148 height 16
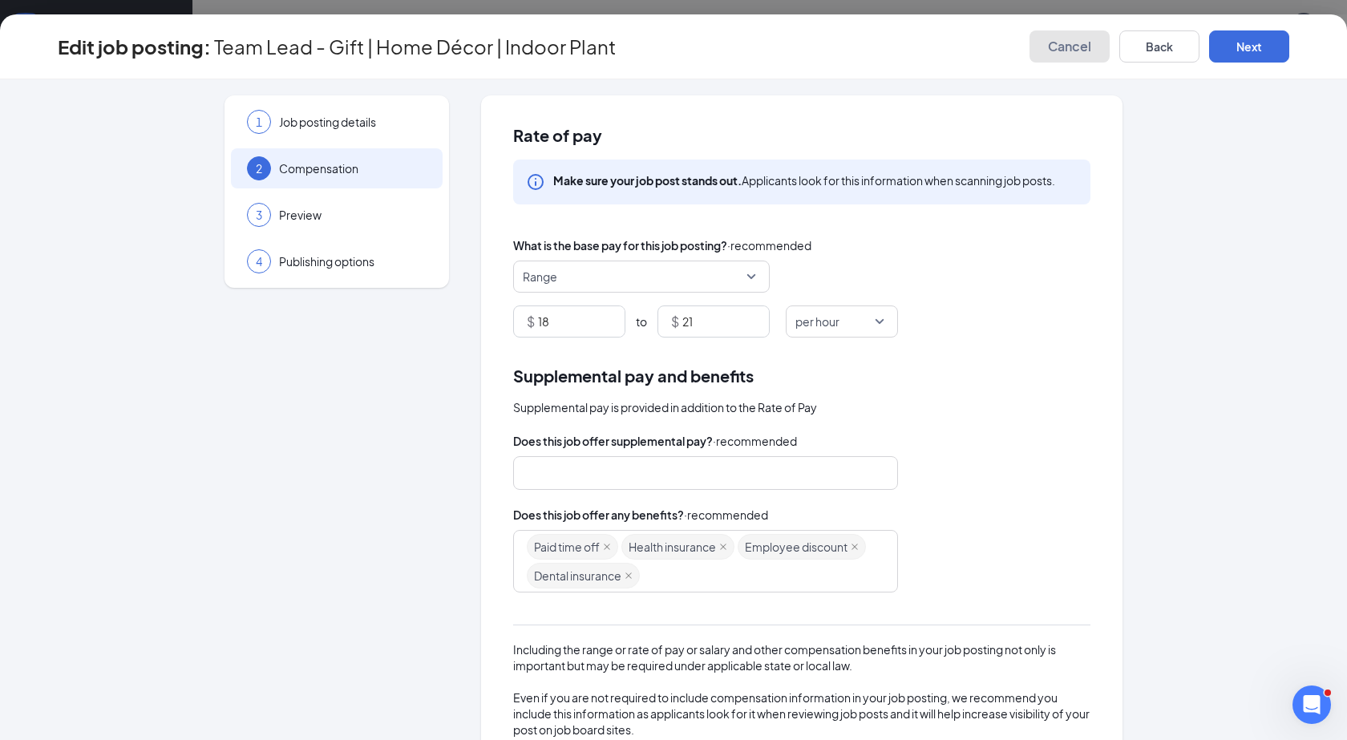
drag, startPoint x: 1073, startPoint y: 44, endPoint x: 943, endPoint y: 8, distance: 135.6
click at [1072, 44] on span "Cancel" at bounding box center [1069, 46] width 43 height 16
